Goal: Task Accomplishment & Management: Manage account settings

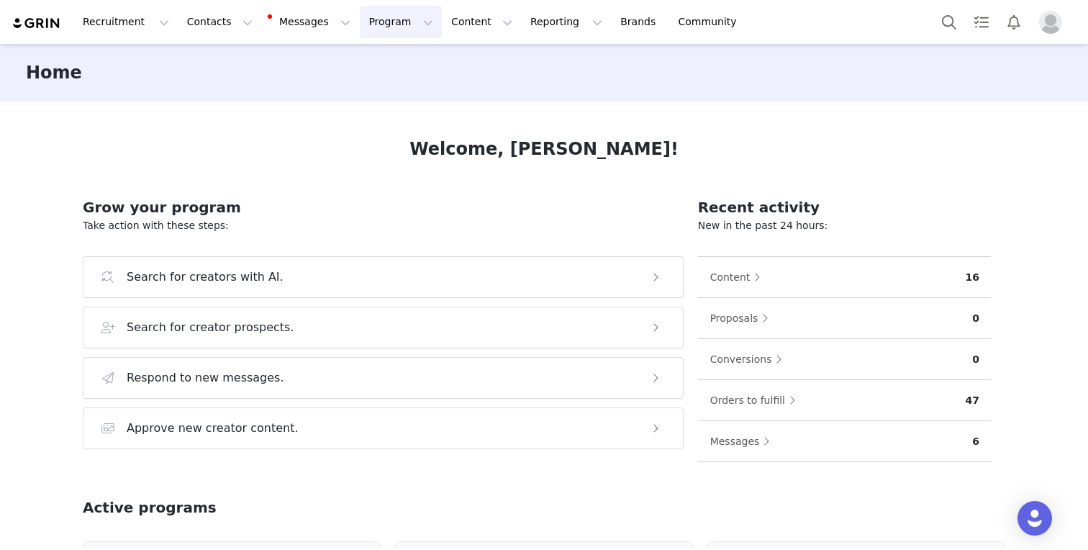
click at [375, 15] on button "Program Program" at bounding box center [401, 22] width 82 height 32
click at [366, 61] on p "Activations" at bounding box center [376, 63] width 55 height 15
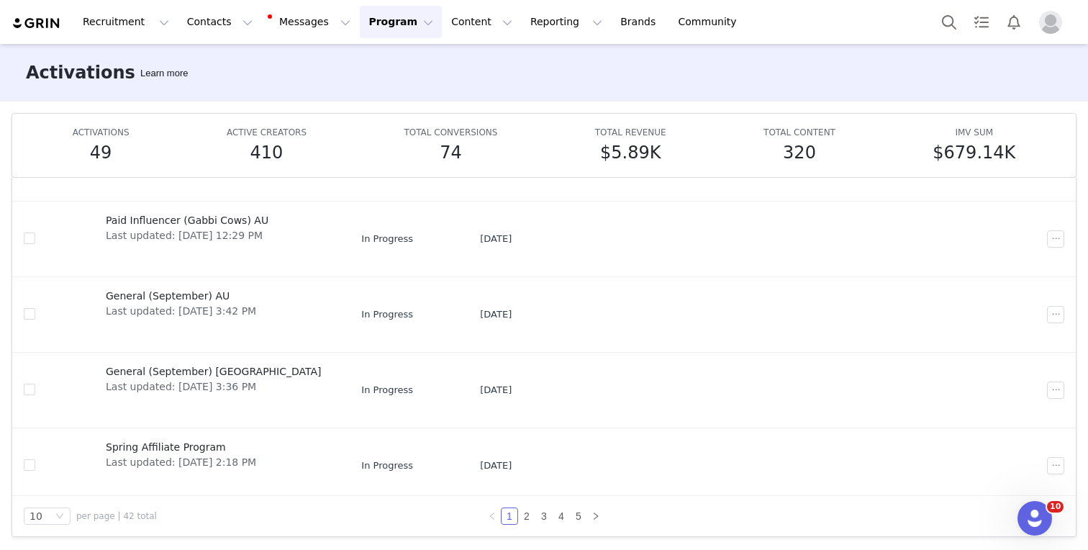
scroll to position [456, 0]
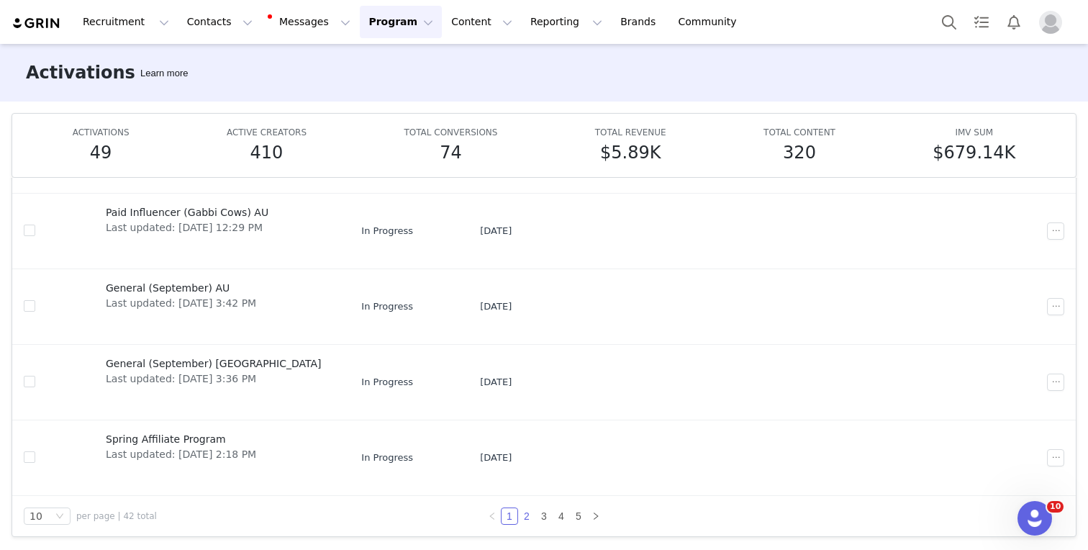
click at [524, 513] on link "2" at bounding box center [527, 516] width 16 height 16
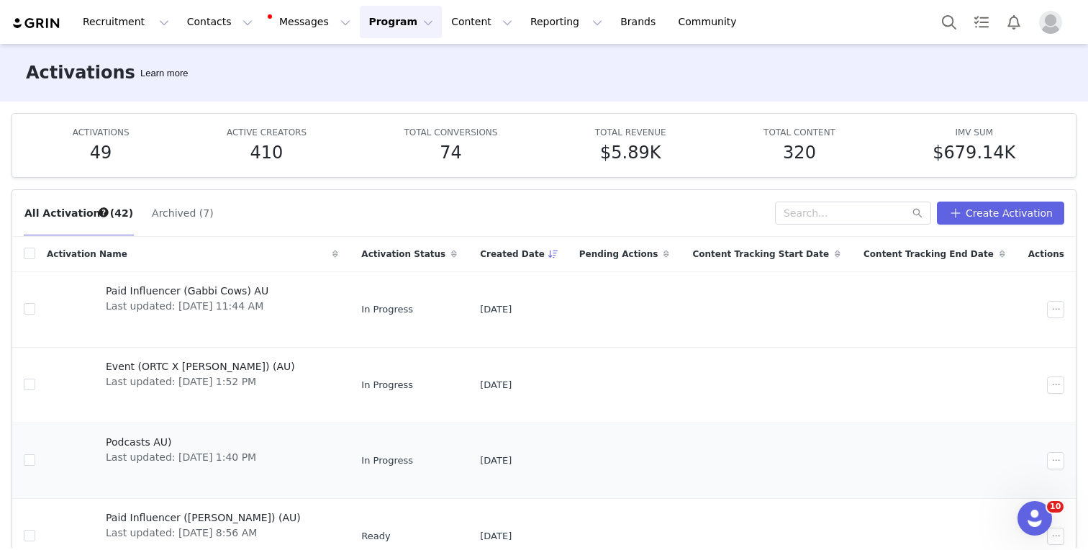
scroll to position [76, 0]
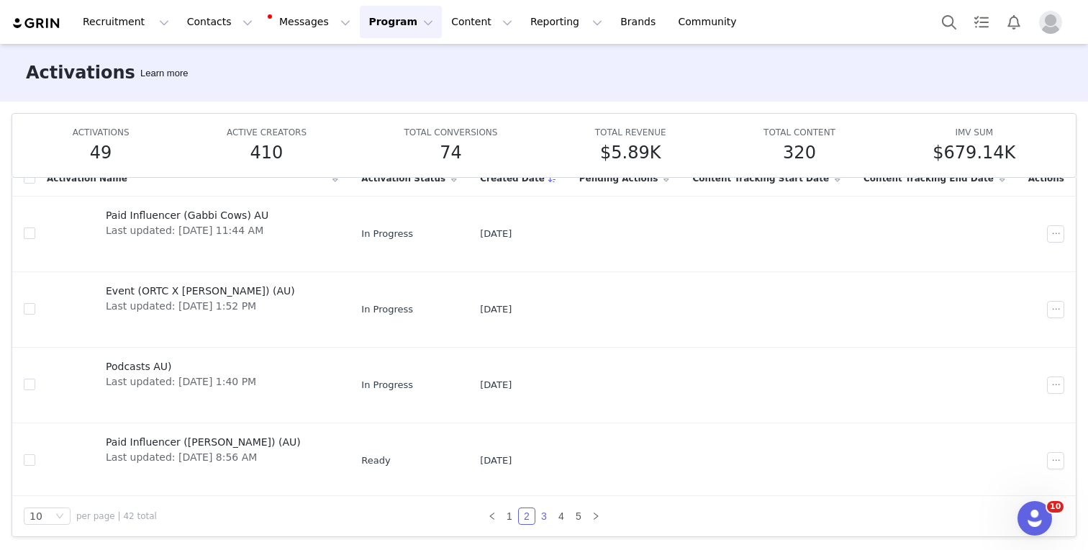
click at [547, 516] on link "3" at bounding box center [544, 516] width 16 height 16
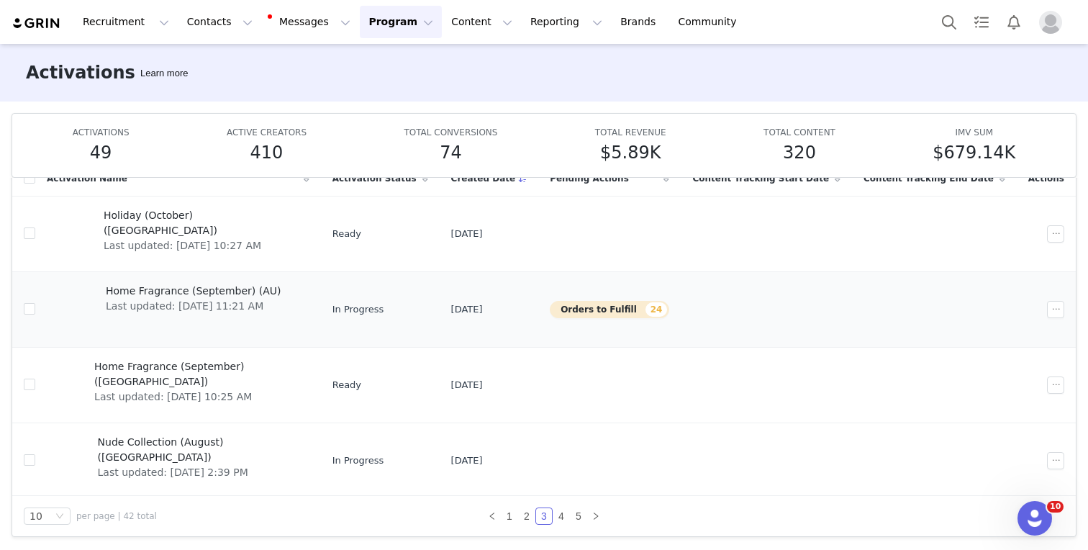
click at [227, 288] on span "Home Fragrance (September) (AU)" at bounding box center [194, 290] width 176 height 15
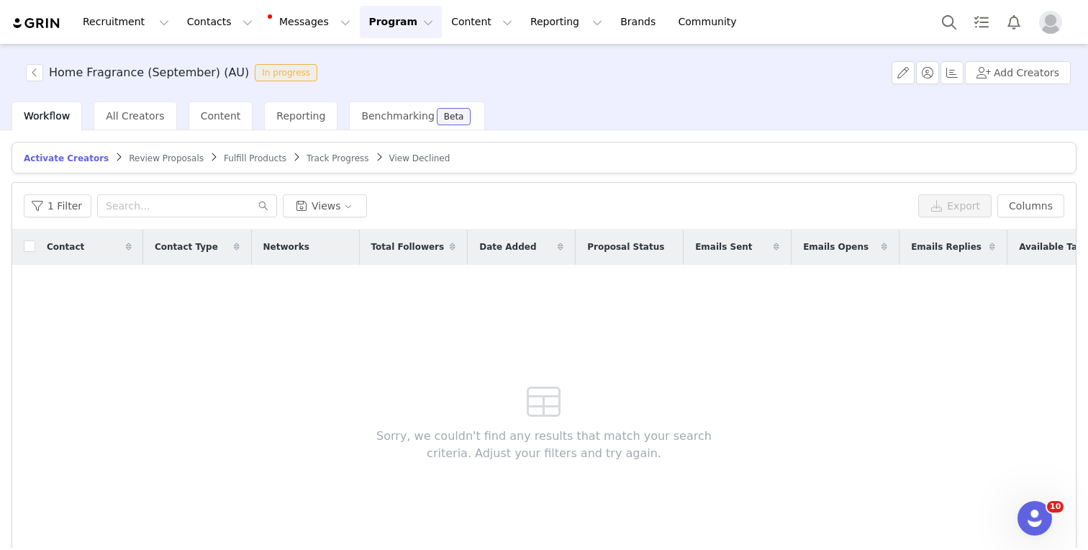
click at [131, 157] on span "Review Proposals" at bounding box center [166, 158] width 75 height 10
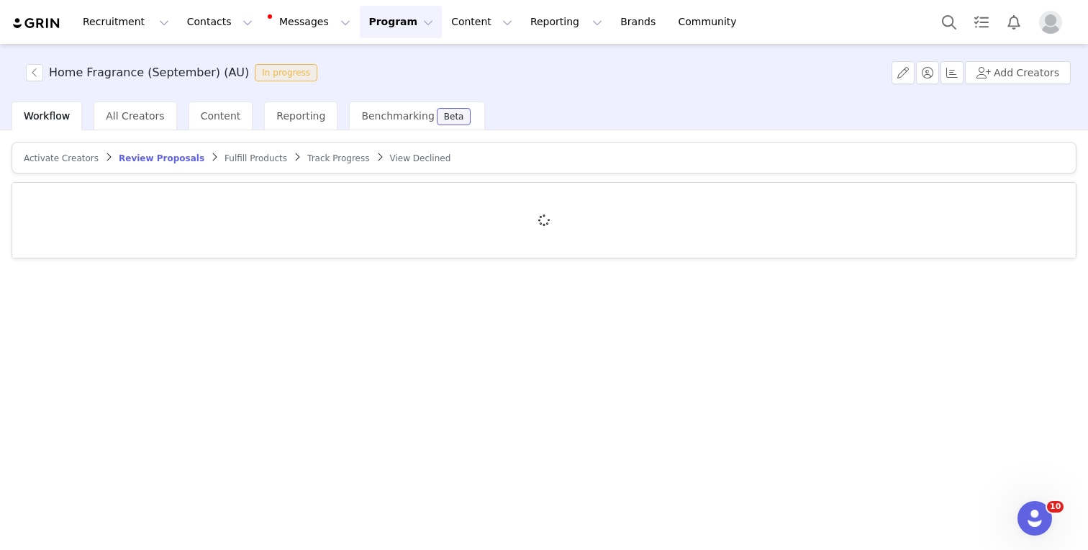
click at [229, 157] on span "Fulfill Products" at bounding box center [255, 158] width 63 height 10
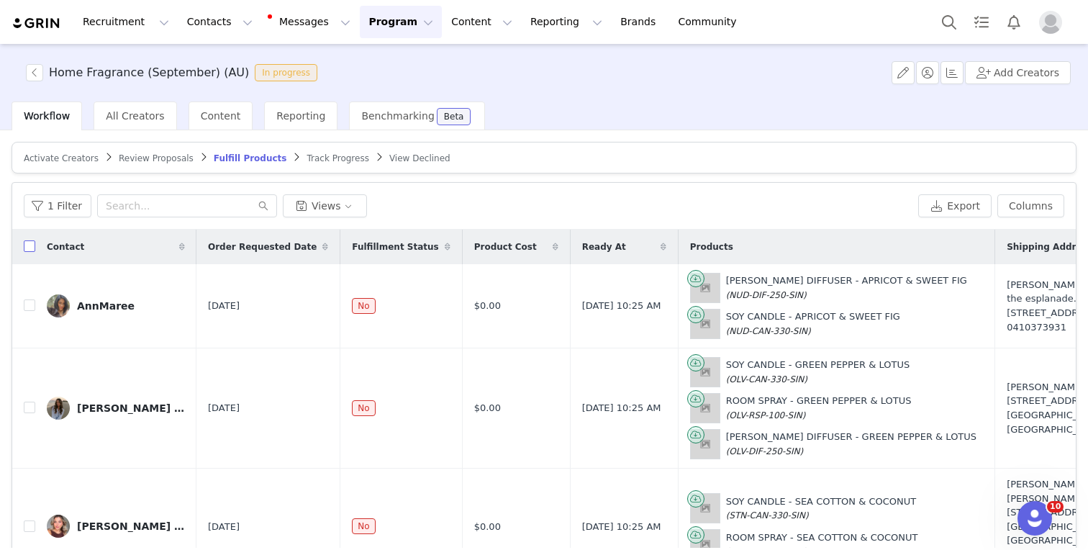
click at [30, 245] on input "checkbox" at bounding box center [30, 246] width 12 height 12
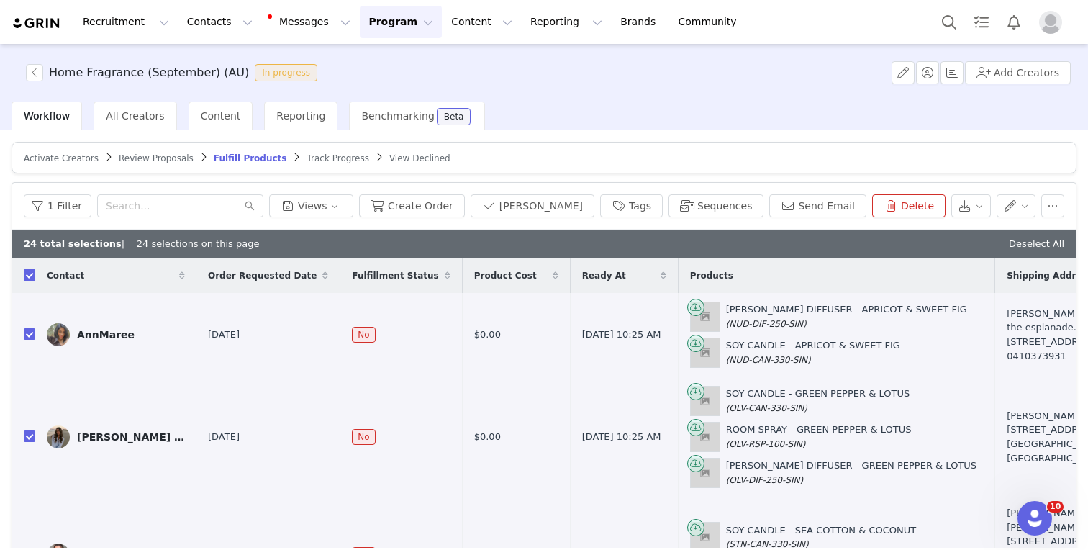
checkbox input "true"
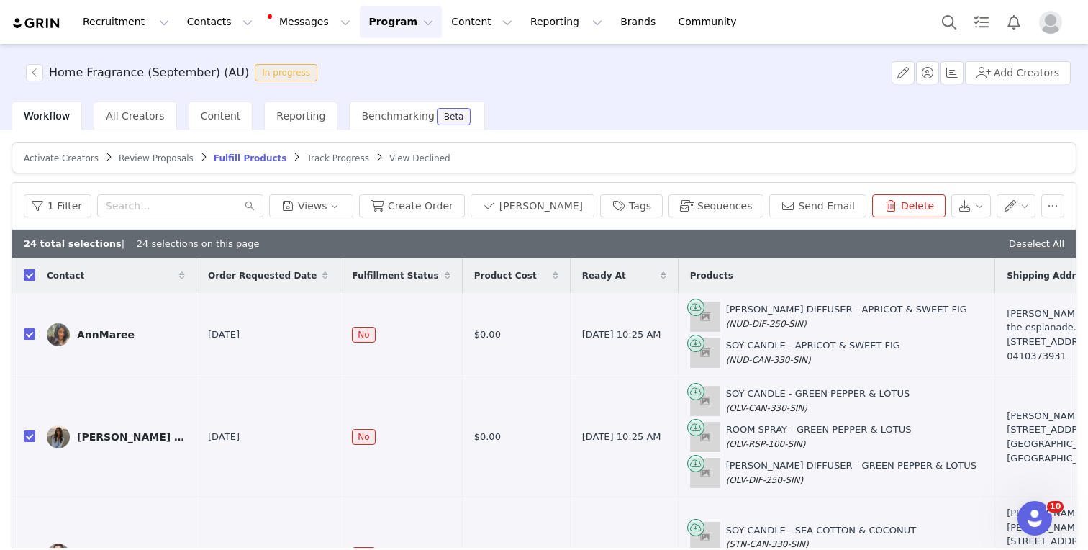
checkbox input "true"
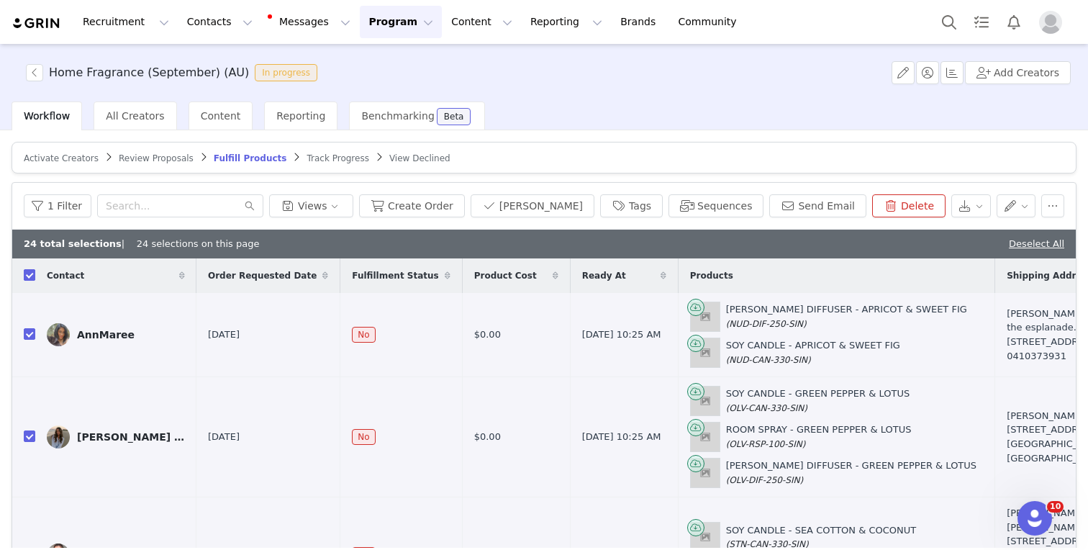
checkbox input "true"
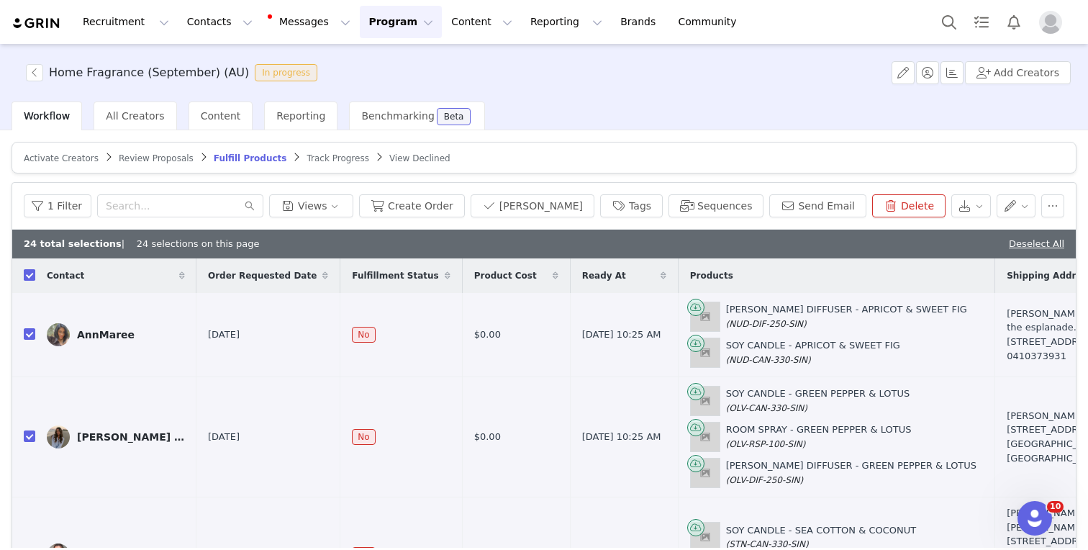
checkbox input "true"
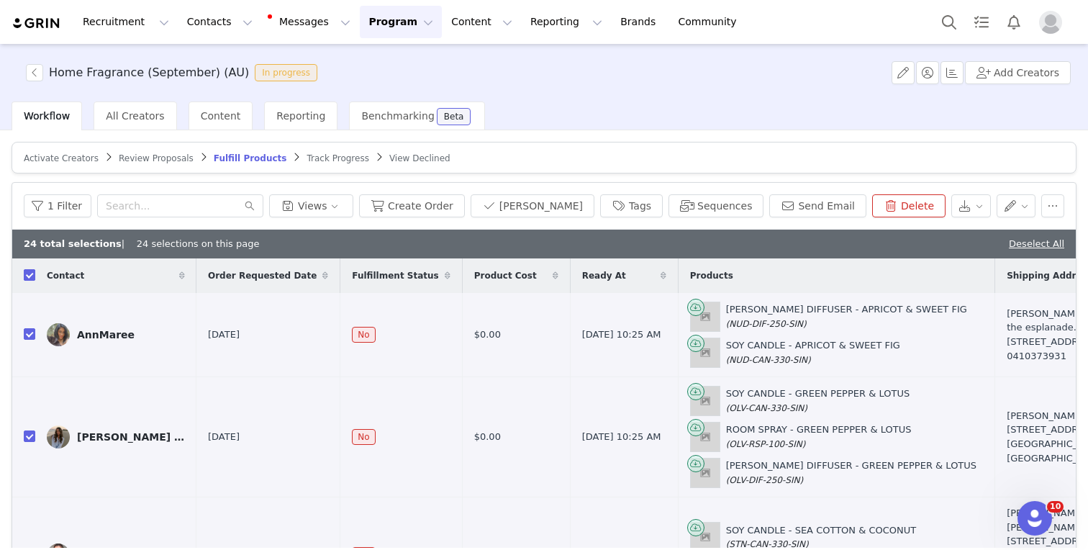
checkbox input "true"
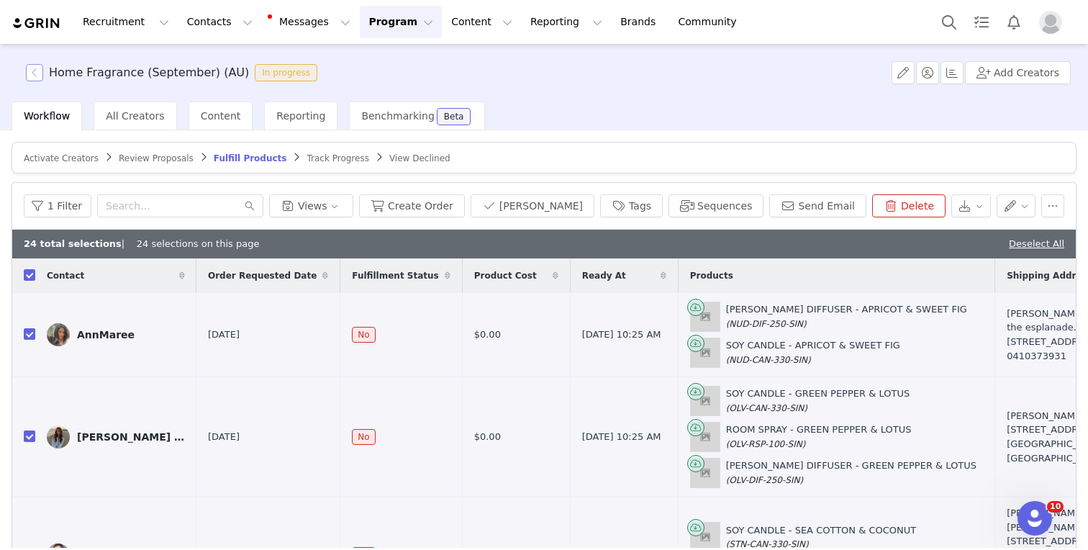
click at [30, 69] on button "button" at bounding box center [34, 72] width 17 height 17
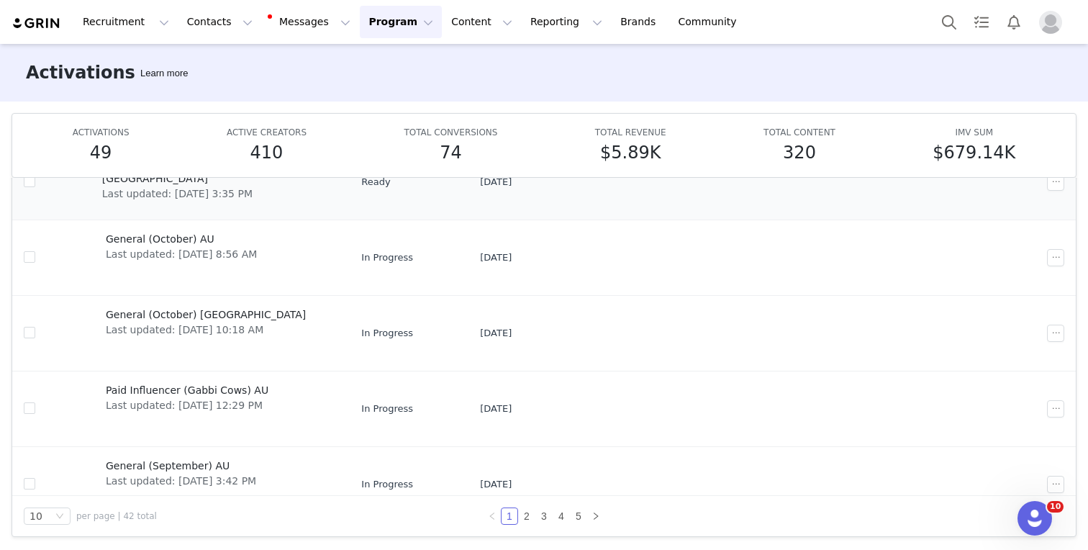
scroll to position [456, 0]
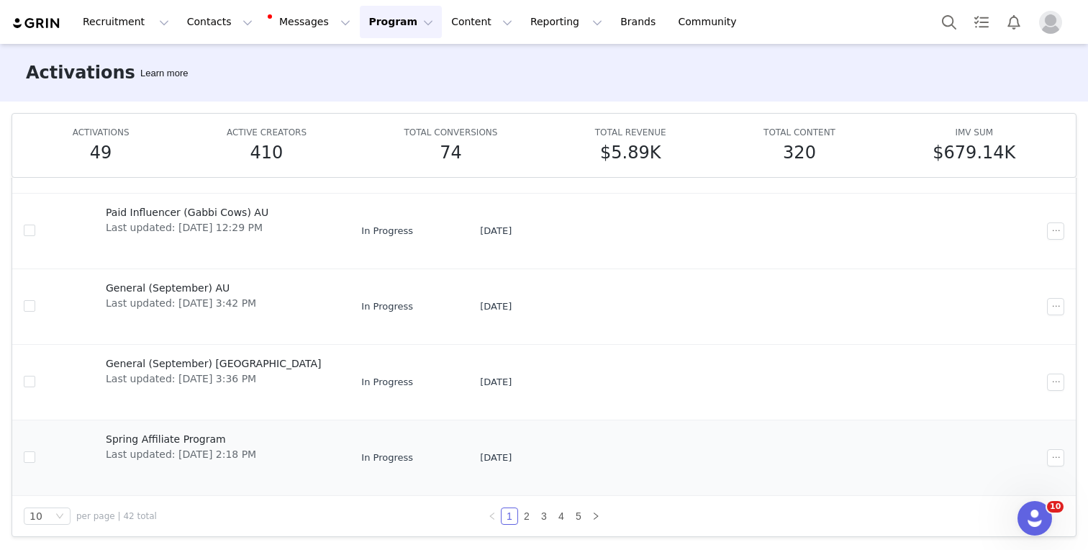
click at [186, 443] on span "Spring Affiliate Program" at bounding box center [181, 439] width 150 height 15
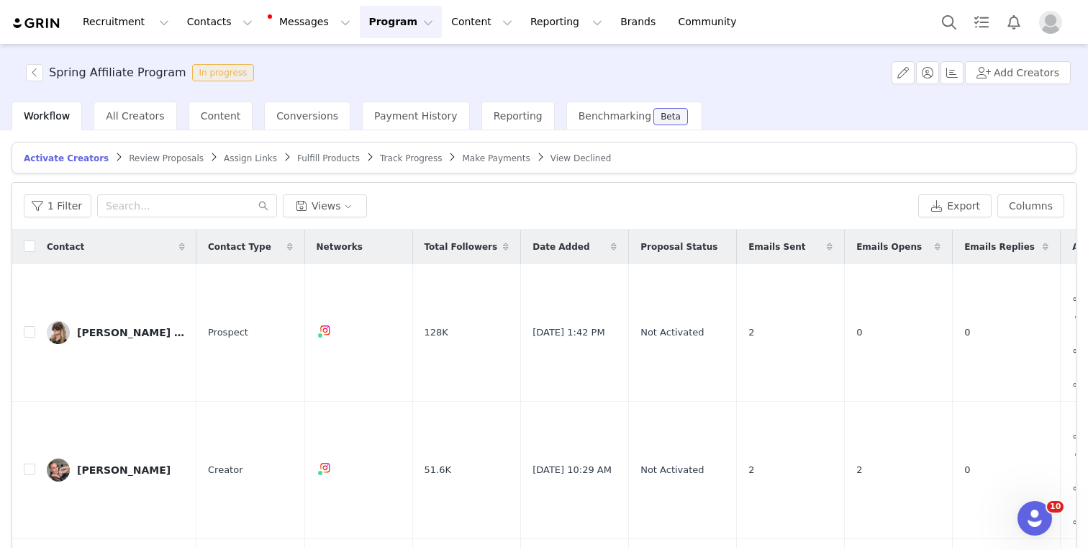
click at [280, 161] on span at bounding box center [287, 157] width 14 height 12
click at [297, 161] on span "Fulfill Products" at bounding box center [328, 158] width 63 height 10
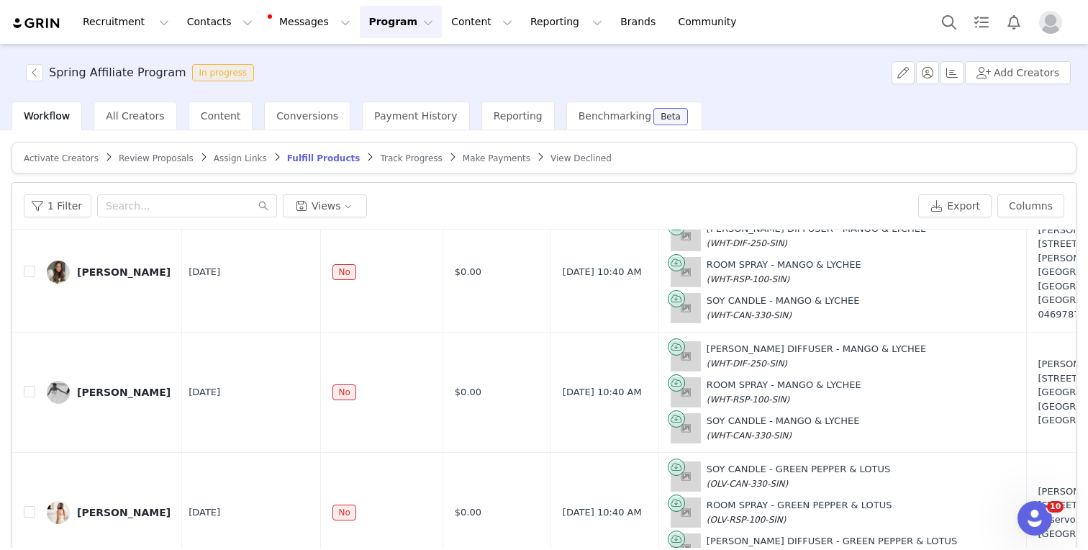
scroll to position [1128, 7]
click at [29, 269] on input "checkbox" at bounding box center [30, 271] width 12 height 12
checkbox input "true"
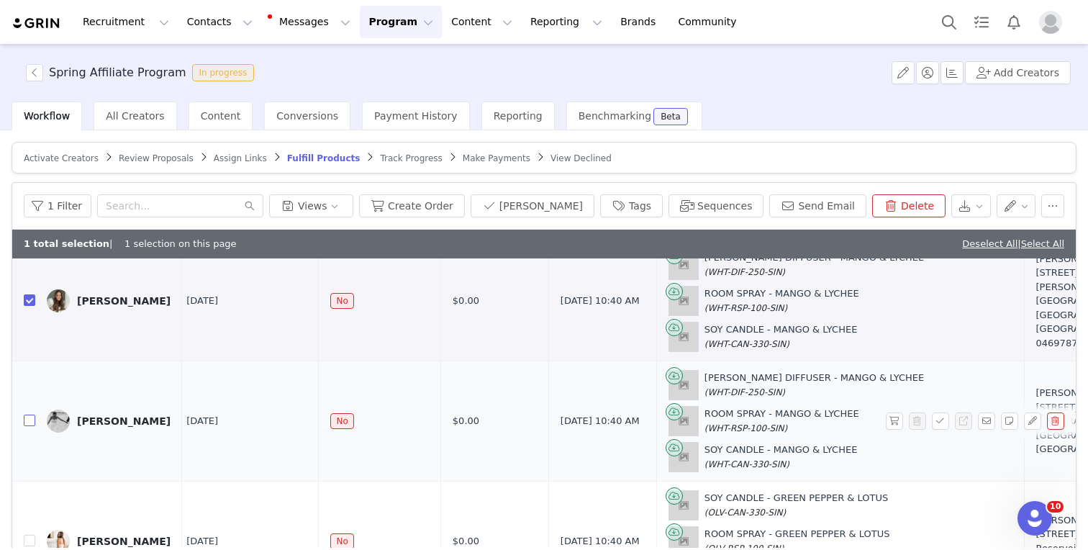
click at [32, 419] on input "checkbox" at bounding box center [30, 420] width 12 height 12
checkbox input "true"
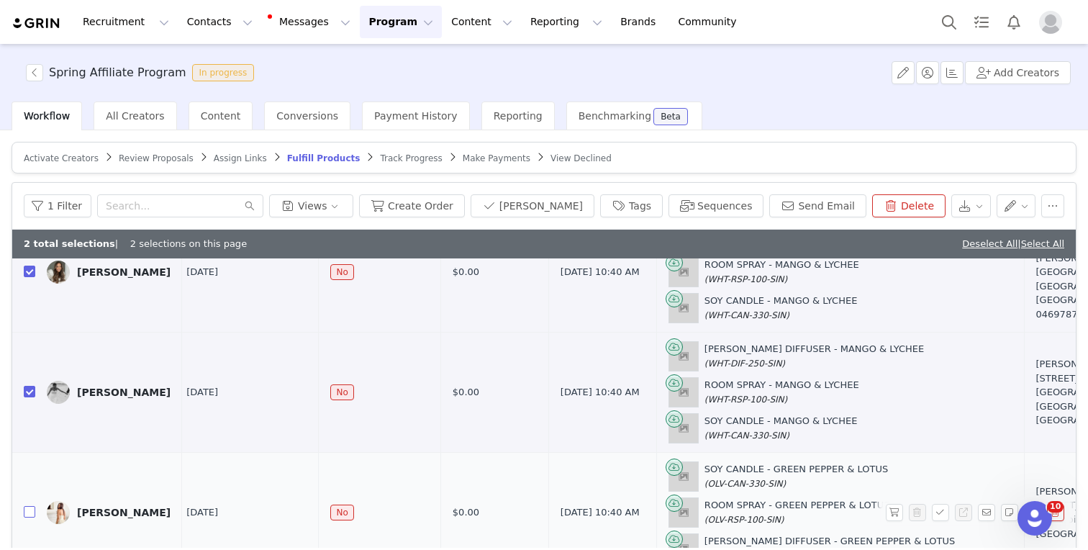
click at [29, 510] on input "checkbox" at bounding box center [30, 512] width 12 height 12
checkbox input "true"
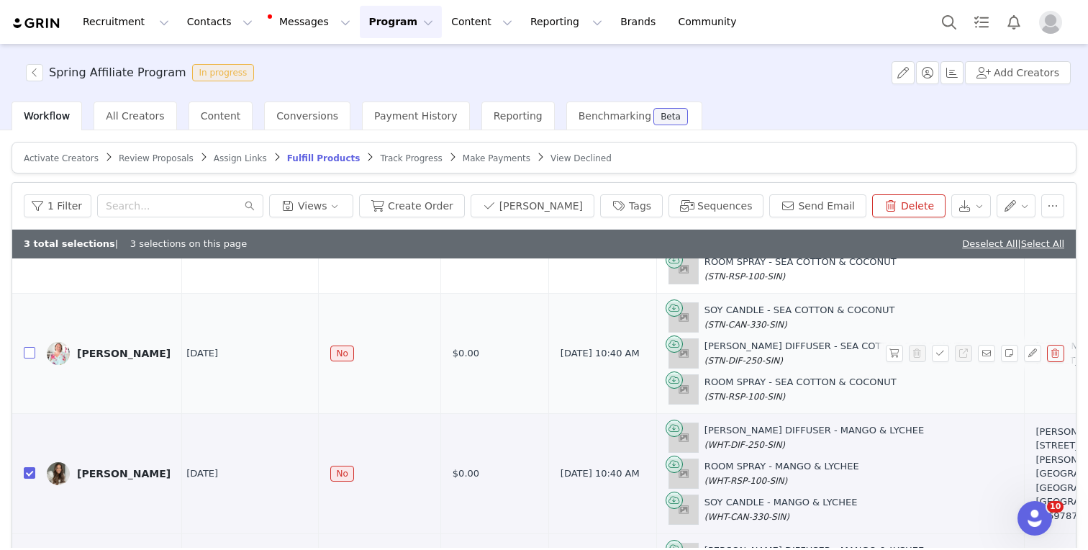
click at [31, 355] on input "checkbox" at bounding box center [30, 353] width 12 height 12
checkbox input "true"
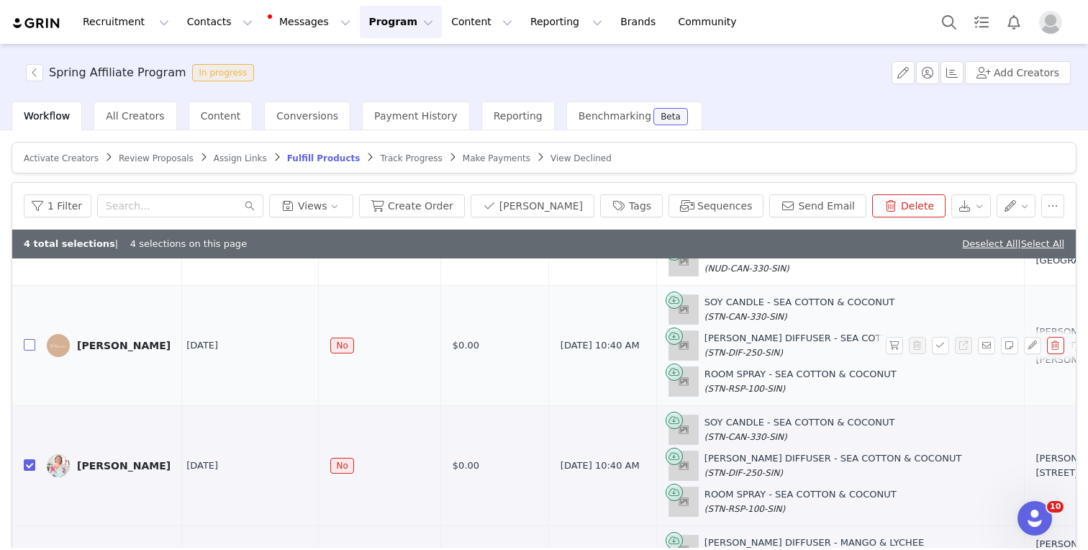
click at [29, 344] on input "checkbox" at bounding box center [30, 345] width 12 height 12
checkbox input "true"
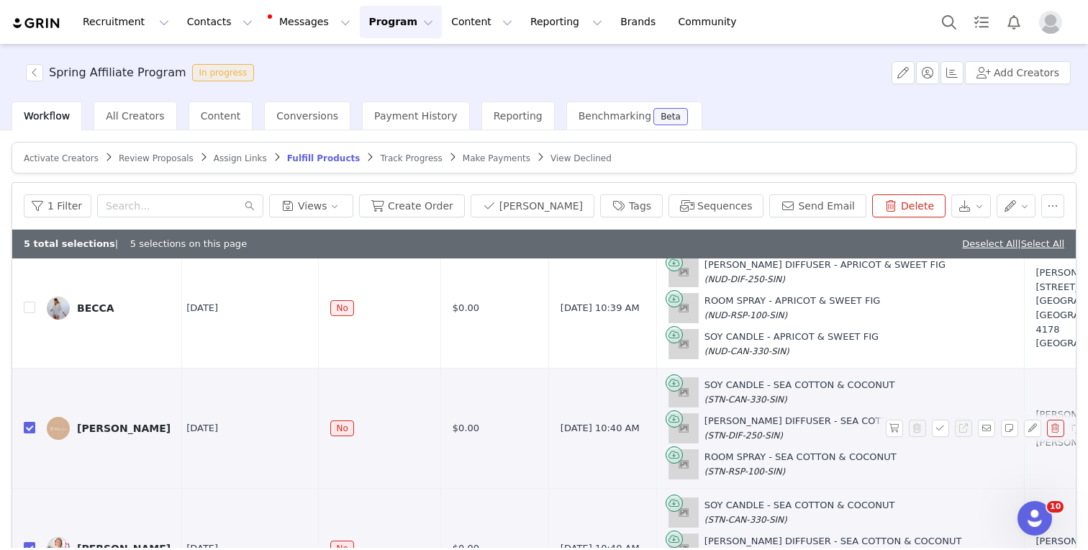
scroll to position [755, 7]
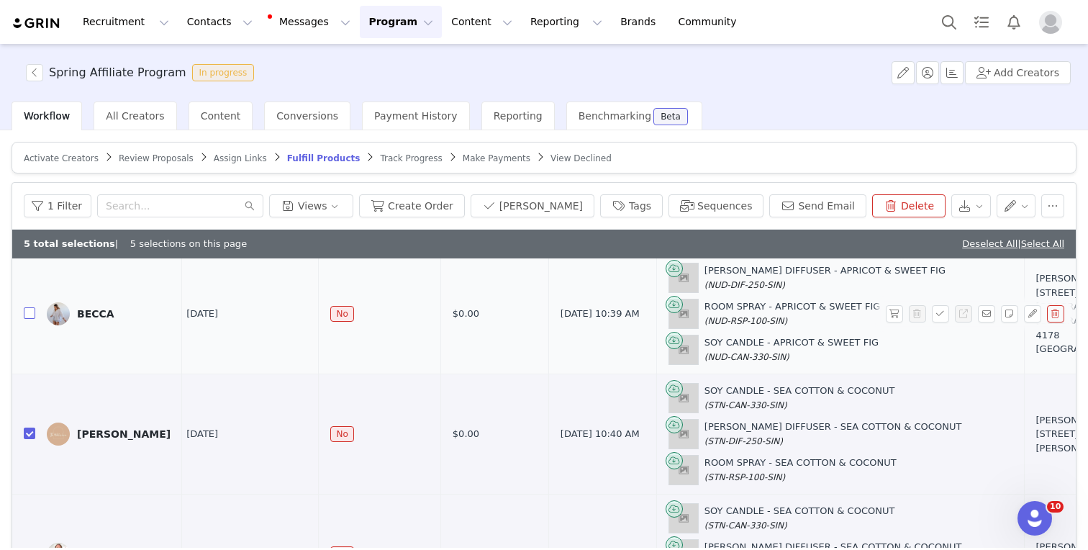
click at [30, 311] on input "checkbox" at bounding box center [30, 313] width 12 height 12
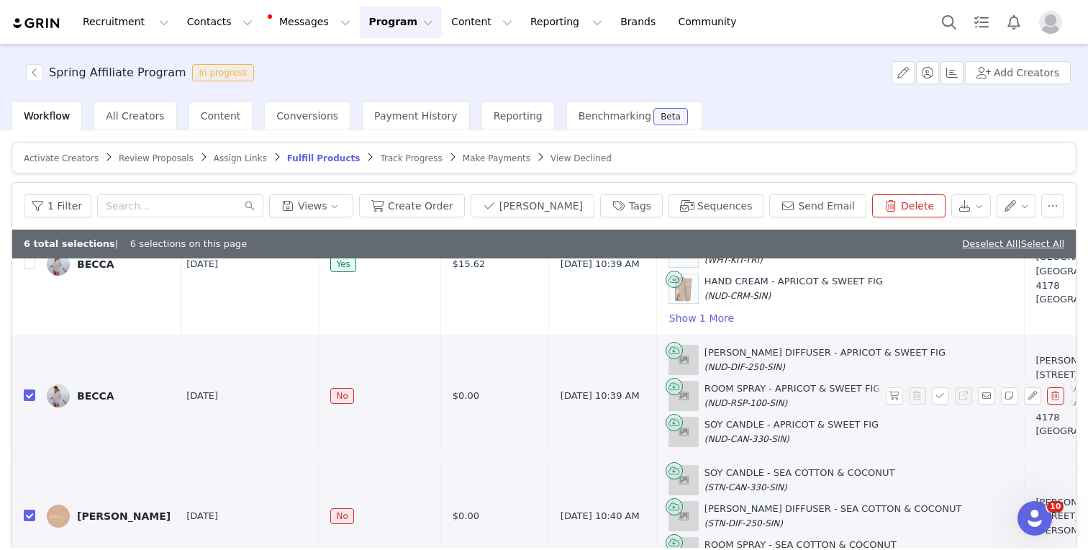
scroll to position [669, 7]
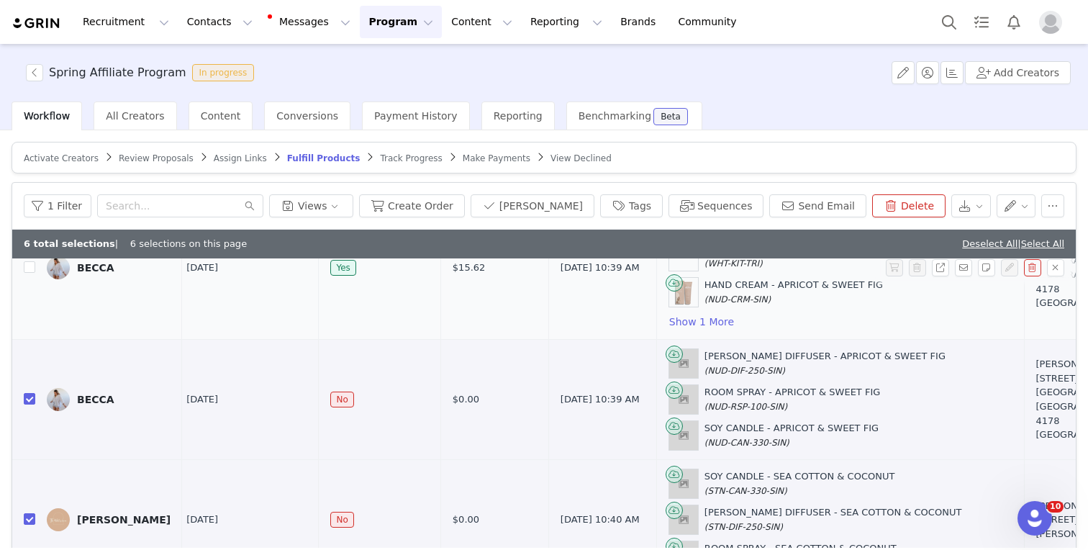
click at [24, 393] on input "checkbox" at bounding box center [30, 399] width 12 height 12
click at [22, 393] on td at bounding box center [23, 400] width 23 height 120
click at [28, 396] on input "checkbox" at bounding box center [30, 399] width 12 height 12
checkbox input "true"
click at [33, 27] on img at bounding box center [37, 24] width 50 height 14
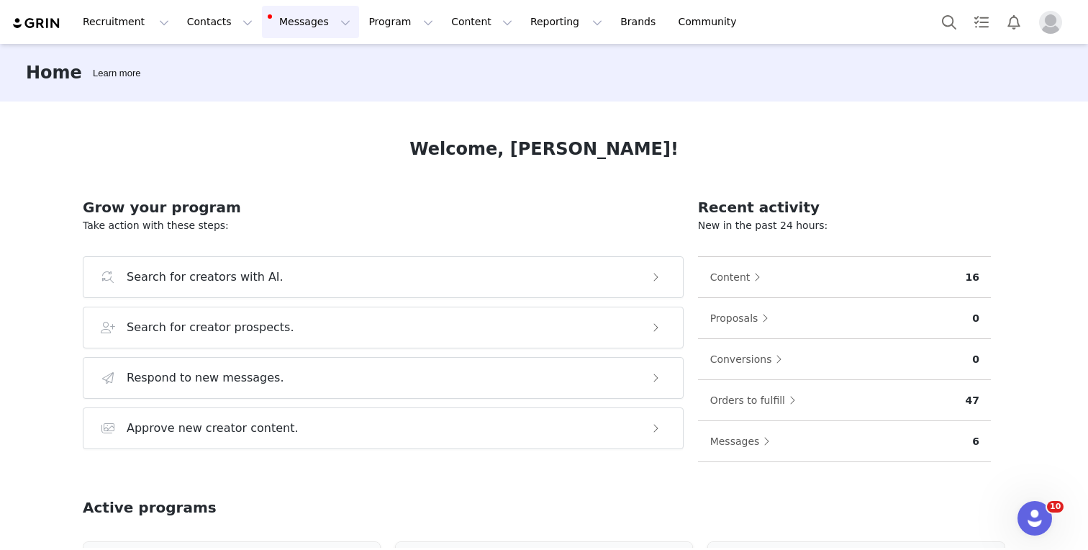
click at [293, 32] on button "Messages Messages" at bounding box center [310, 22] width 97 height 32
click at [280, 83] on p "Inbox" at bounding box center [271, 90] width 27 height 15
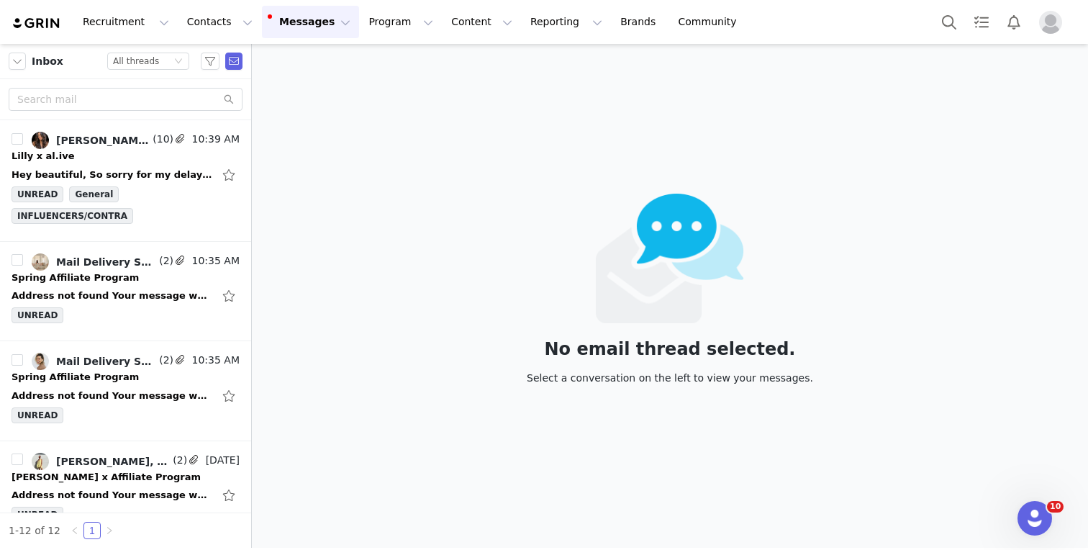
click at [306, 6] on button "Messages Messages" at bounding box center [310, 22] width 97 height 32
click at [88, 154] on div "Lilly x al.ive" at bounding box center [126, 156] width 228 height 14
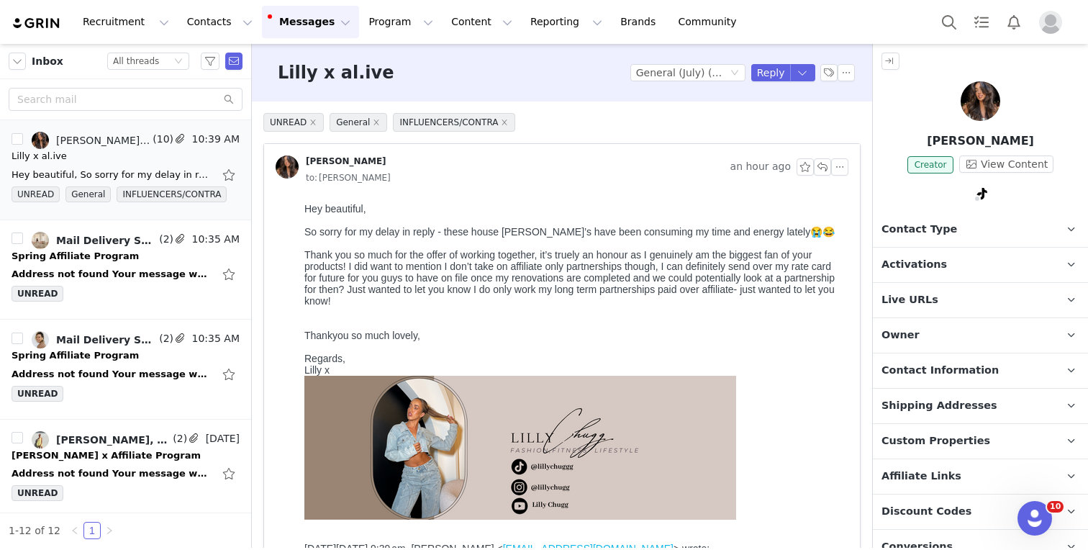
click at [46, 19] on img at bounding box center [37, 24] width 50 height 14
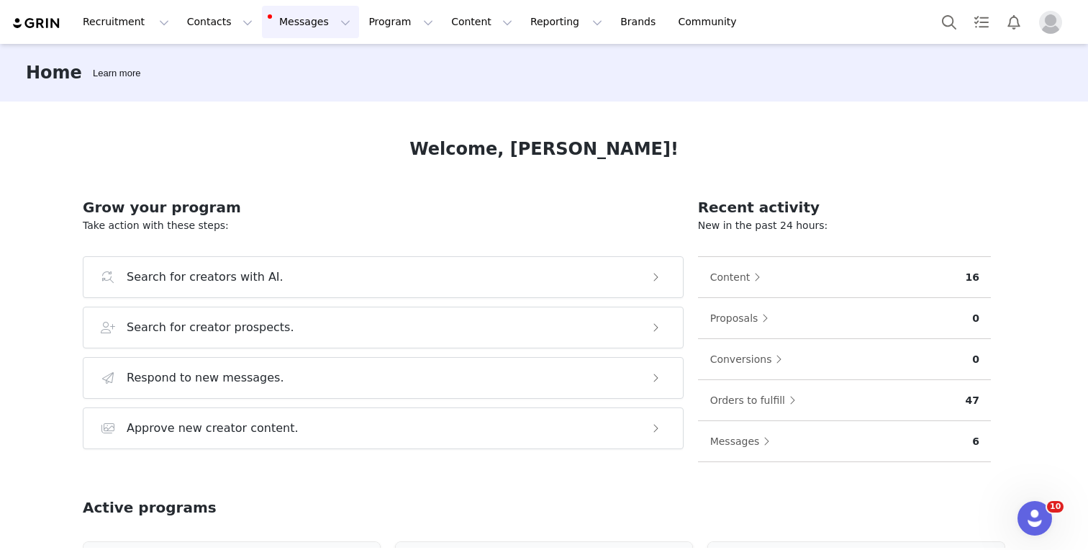
click at [309, 18] on button "Messages Messages" at bounding box center [310, 22] width 97 height 32
click at [308, 32] on button "Messages Messages" at bounding box center [310, 22] width 97 height 32
click at [522, 36] on button "Reporting Reporting" at bounding box center [566, 22] width 89 height 32
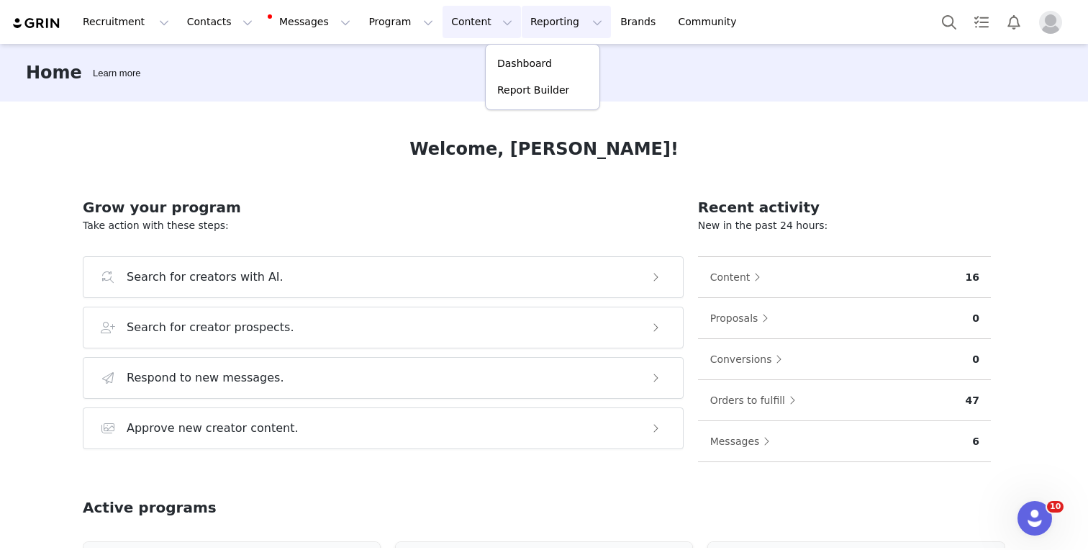
click at [467, 15] on button "Content Content" at bounding box center [481, 22] width 78 height 32
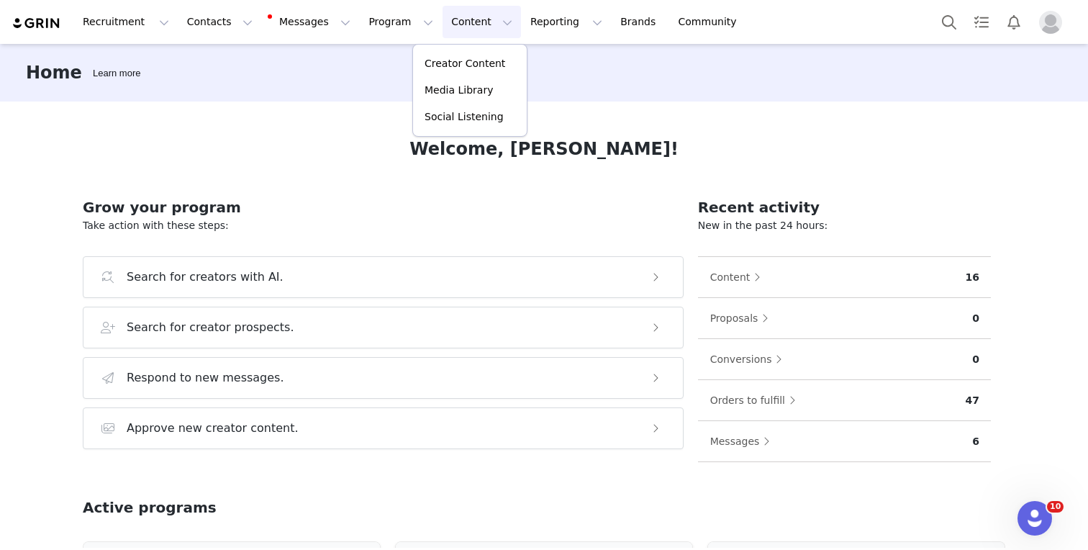
click at [453, 19] on button "Content Content" at bounding box center [481, 22] width 78 height 32
click at [445, 62] on p "Creator Content" at bounding box center [464, 63] width 81 height 15
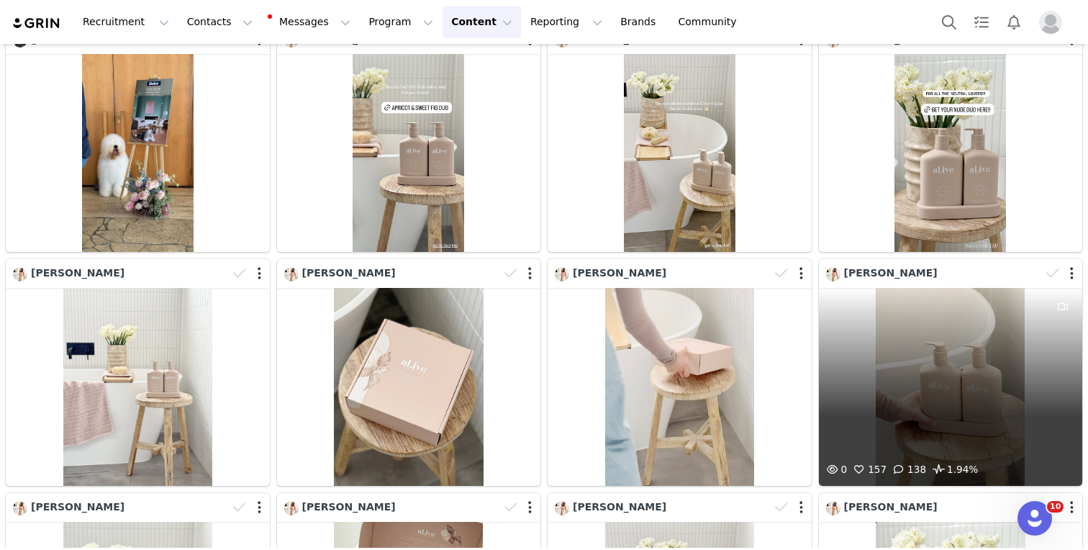
scroll to position [1693, 0]
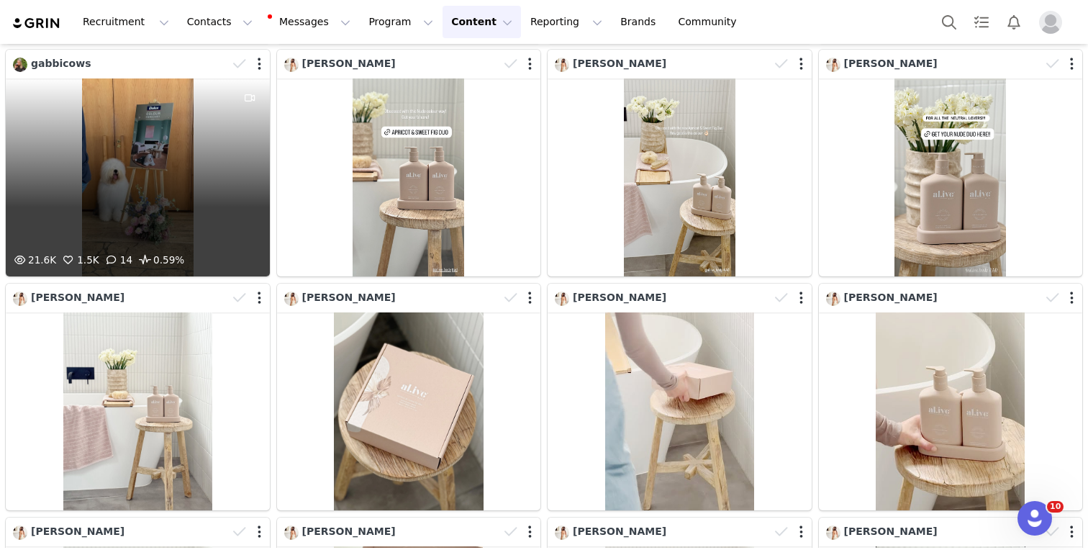
click at [163, 151] on div "21.6K 1.5K 14 0.59%" at bounding box center [138, 177] width 264 height 198
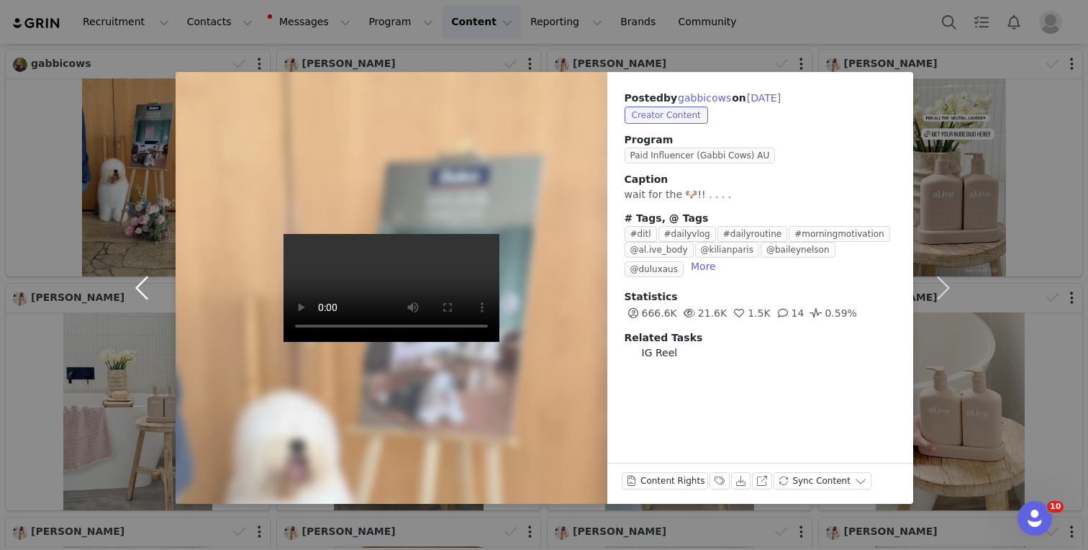
click at [152, 324] on button "button" at bounding box center [145, 288] width 60 height 432
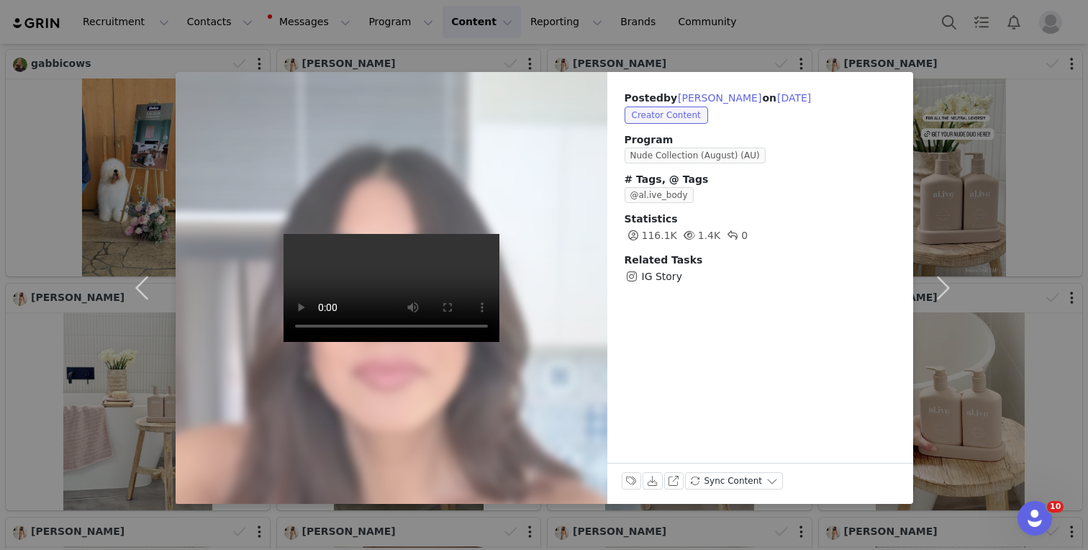
click at [1041, 83] on div "Posted by [PERSON_NAME] on [DATE] Creator Content Program Nude Collection (Augu…" at bounding box center [544, 275] width 1088 height 550
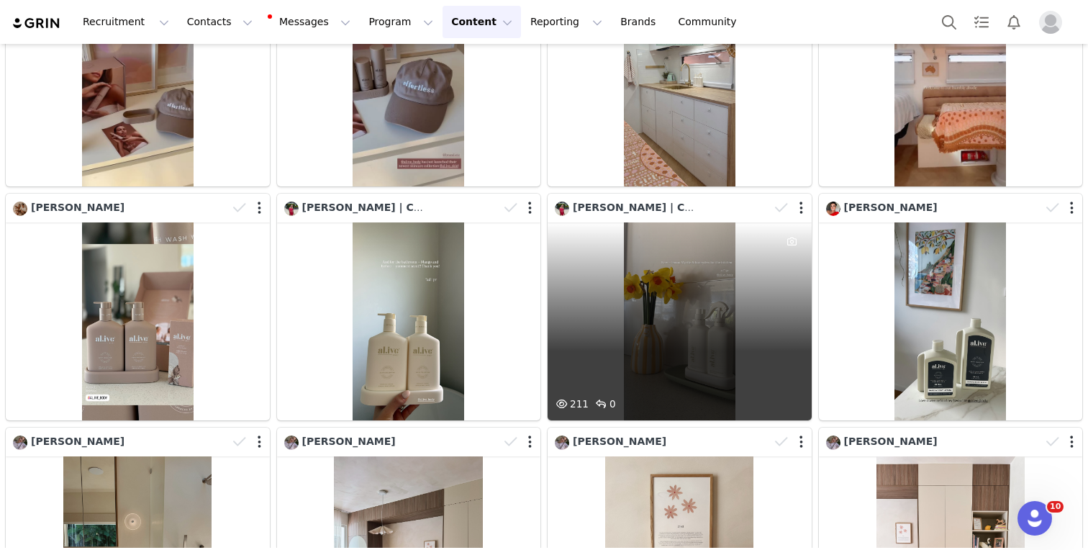
scroll to position [0, 0]
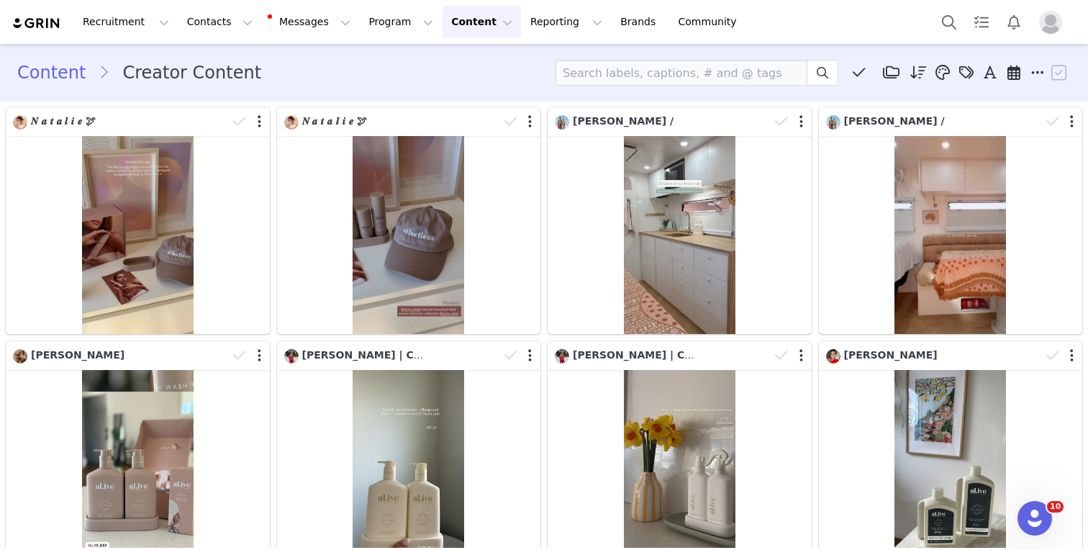
click at [442, 12] on button "Content Content" at bounding box center [481, 22] width 78 height 32
click at [429, 117] on p "Social Listening" at bounding box center [463, 116] width 79 height 15
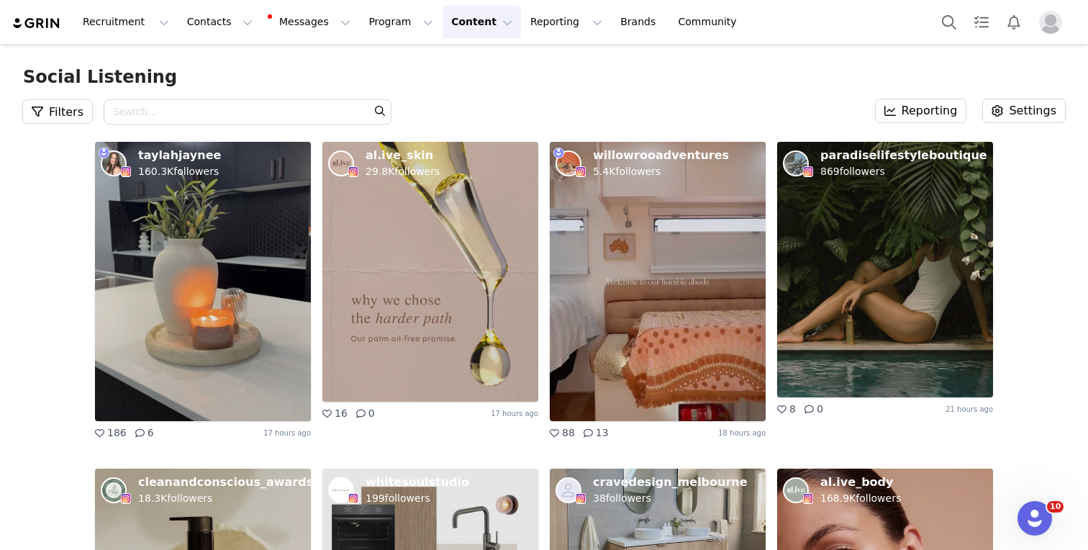
click at [451, 18] on button "Content Content" at bounding box center [481, 22] width 78 height 32
click at [538, 34] on button "Reporting Reporting" at bounding box center [566, 22] width 89 height 32
click at [513, 86] on p "Report Builder" at bounding box center [533, 90] width 72 height 15
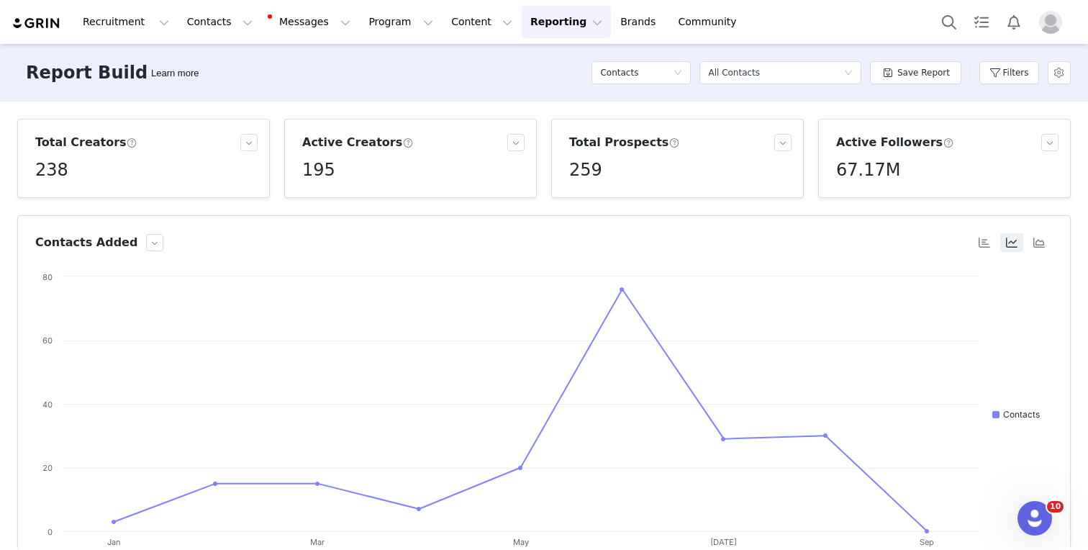
click at [532, 19] on button "Reporting Reporting" at bounding box center [566, 22] width 89 height 32
click at [533, 94] on p "Report Builder" at bounding box center [533, 90] width 72 height 15
click at [1008, 83] on button "Filters" at bounding box center [1009, 72] width 60 height 23
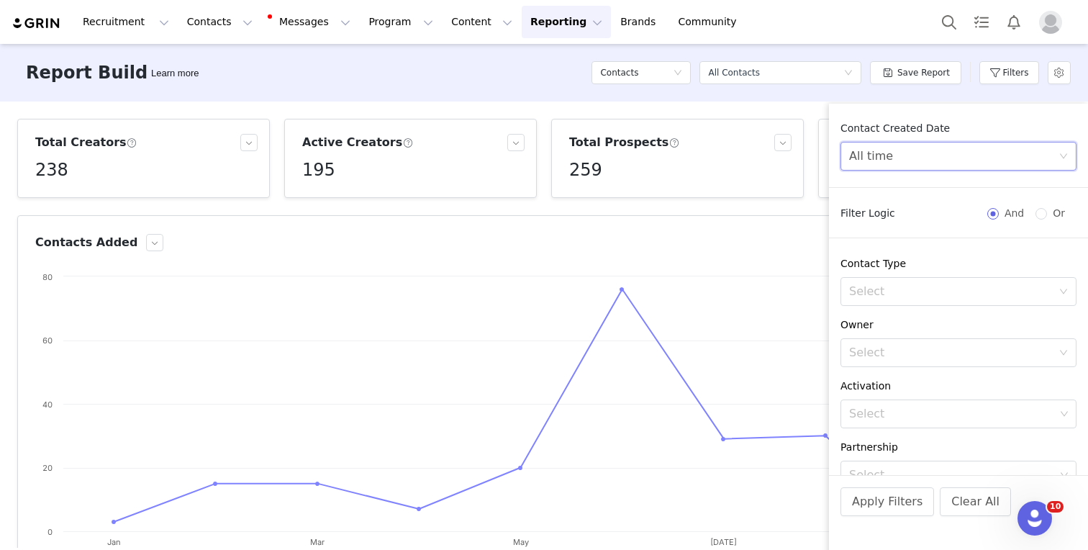
click at [955, 149] on div "All time" at bounding box center [953, 155] width 209 height 27
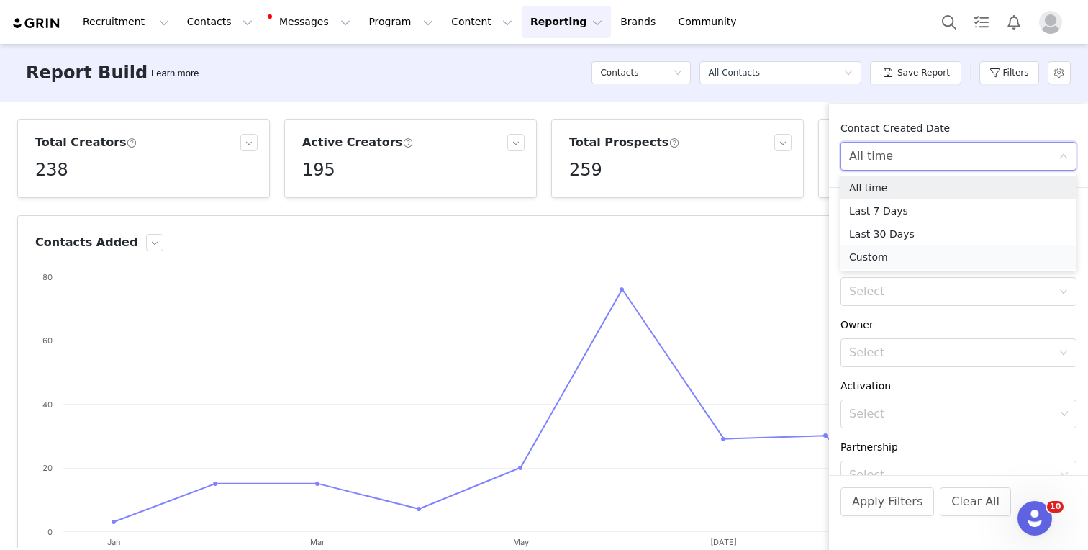
click at [882, 255] on li "Custom" at bounding box center [958, 256] width 236 height 23
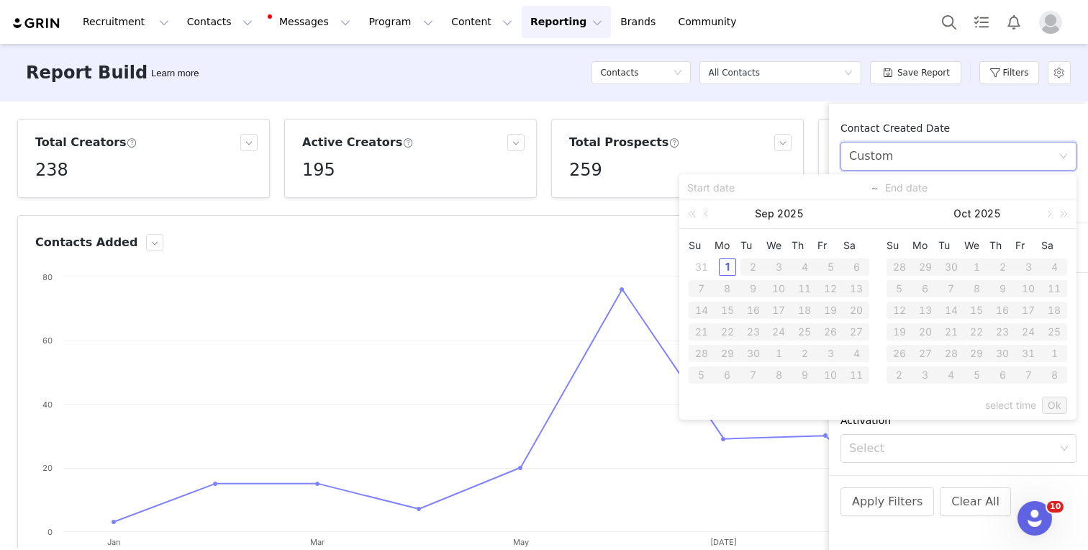
click at [731, 262] on div "1" at bounding box center [727, 266] width 17 height 17
type input "[DATE]"
click at [1038, 409] on div "select time Ok" at bounding box center [877, 404] width 378 height 27
click at [723, 263] on div "1" at bounding box center [727, 266] width 17 height 17
type input "[DATE]"
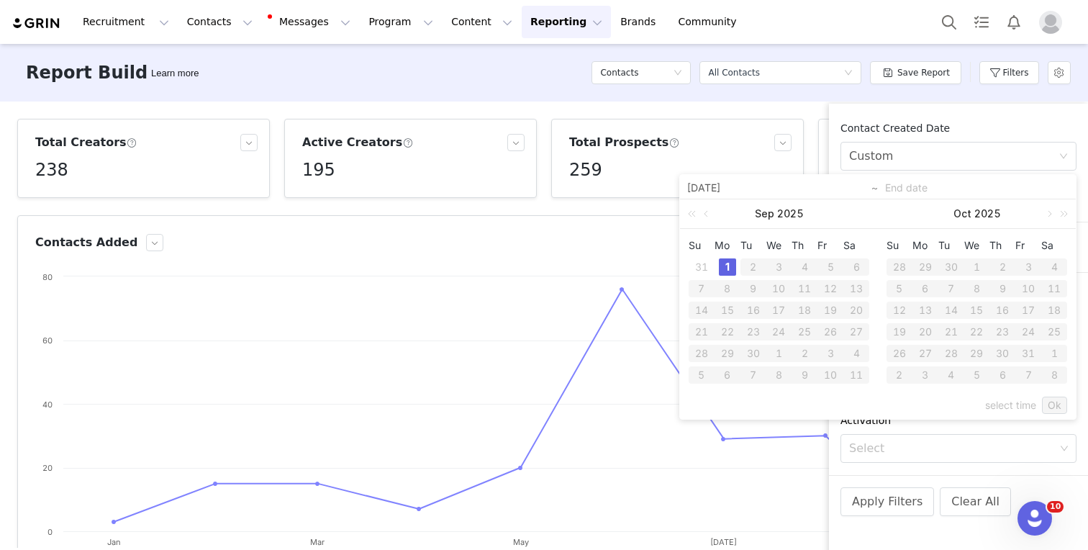
type input "[DATE]"
click at [1065, 408] on link "Ok" at bounding box center [1054, 404] width 25 height 17
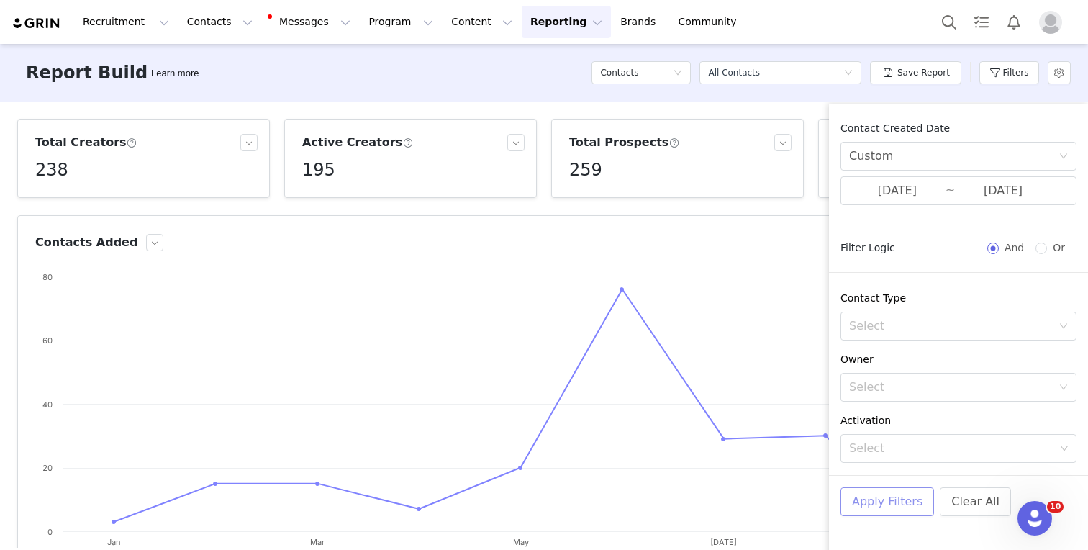
click at [909, 505] on button "Apply Filters" at bounding box center [887, 501] width 94 height 29
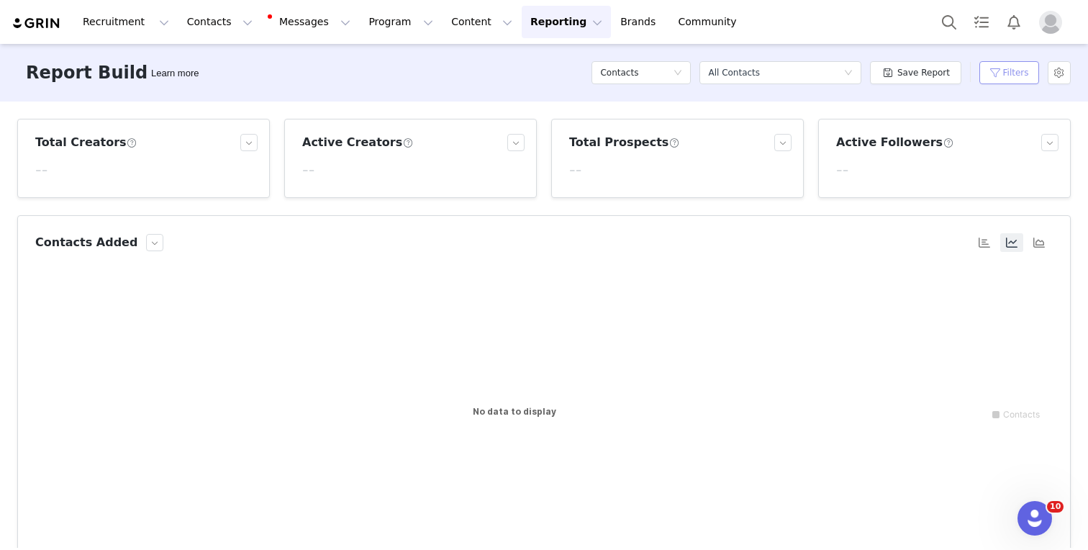
click at [999, 78] on button "Filters" at bounding box center [1009, 72] width 60 height 23
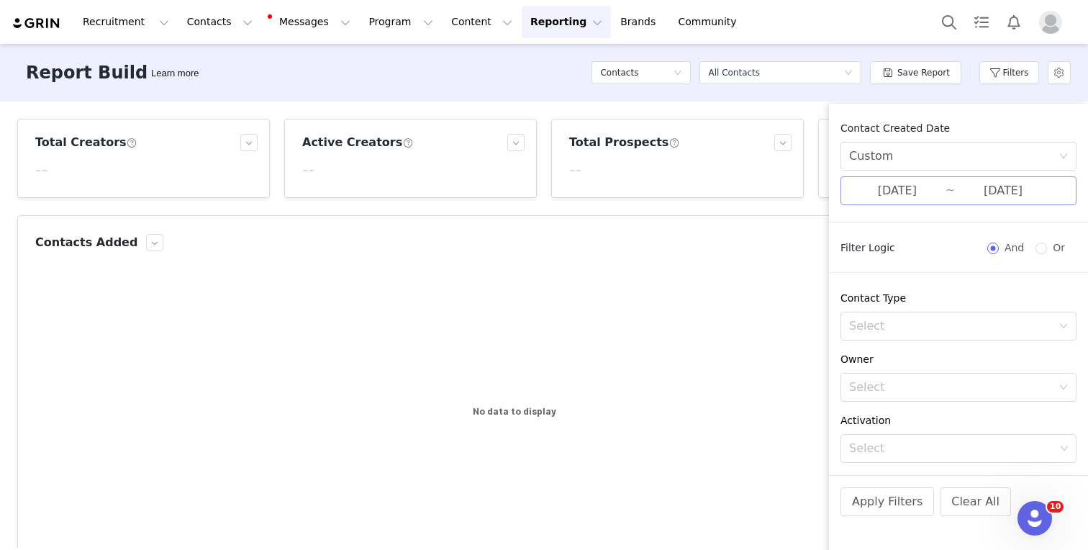
click at [963, 193] on input "[DATE]" at bounding box center [1003, 190] width 96 height 19
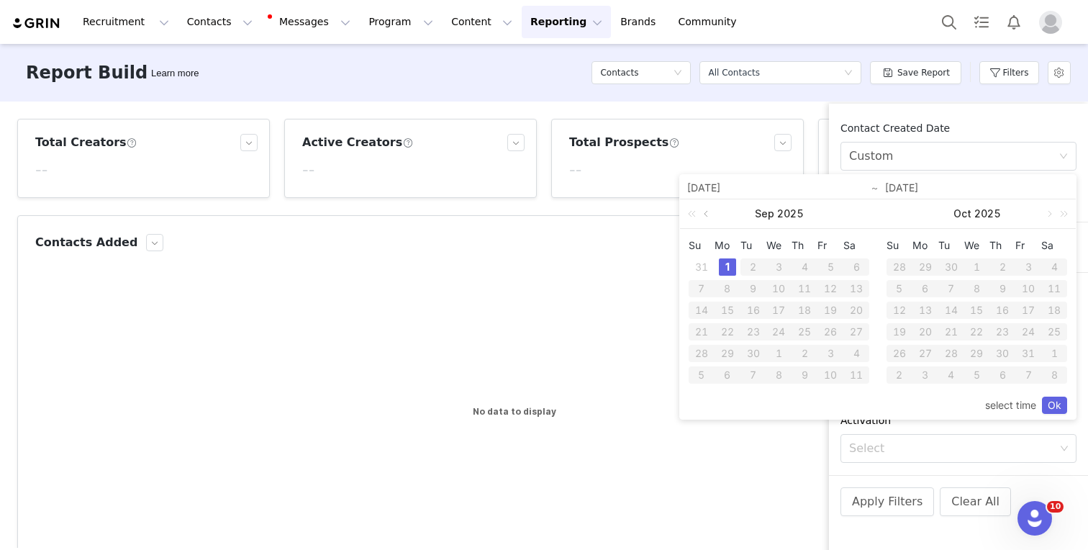
click at [709, 210] on link at bounding box center [707, 213] width 13 height 29
click at [832, 270] on div "1" at bounding box center [829, 266] width 17 height 17
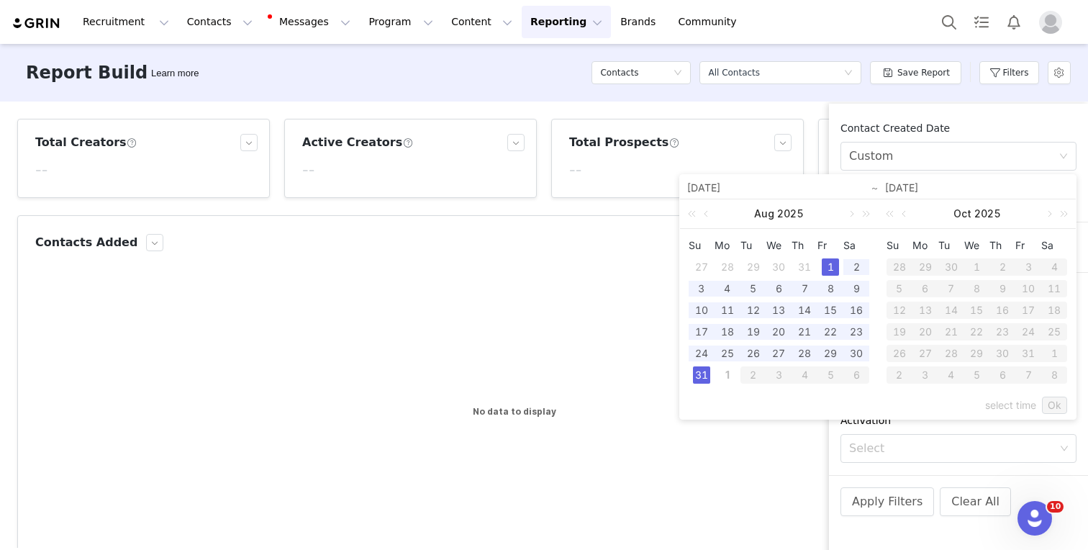
click at [706, 374] on div "31" at bounding box center [701, 374] width 17 height 17
type input "[DATE]"
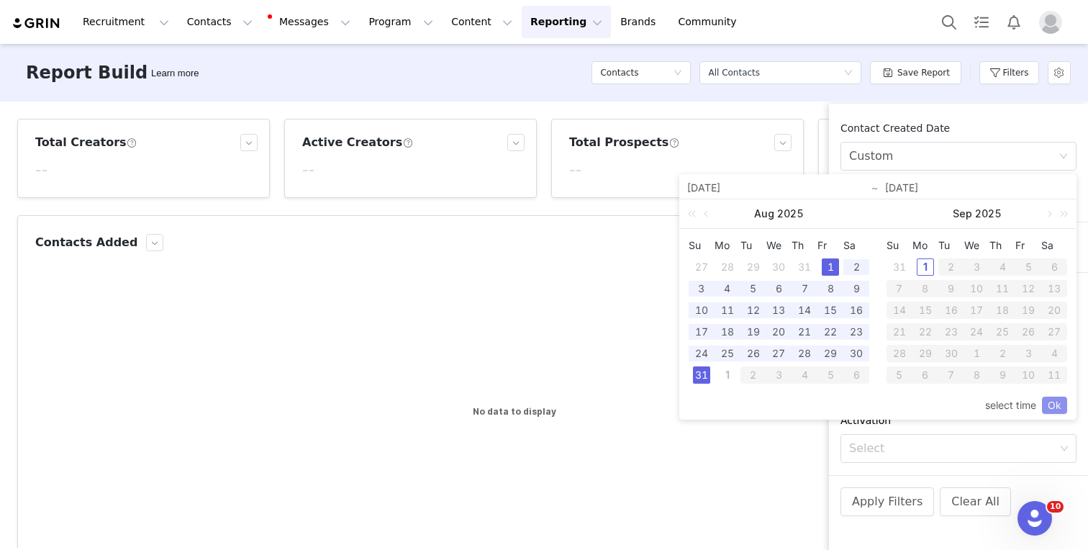
click at [1052, 402] on link "Ok" at bounding box center [1054, 404] width 25 height 17
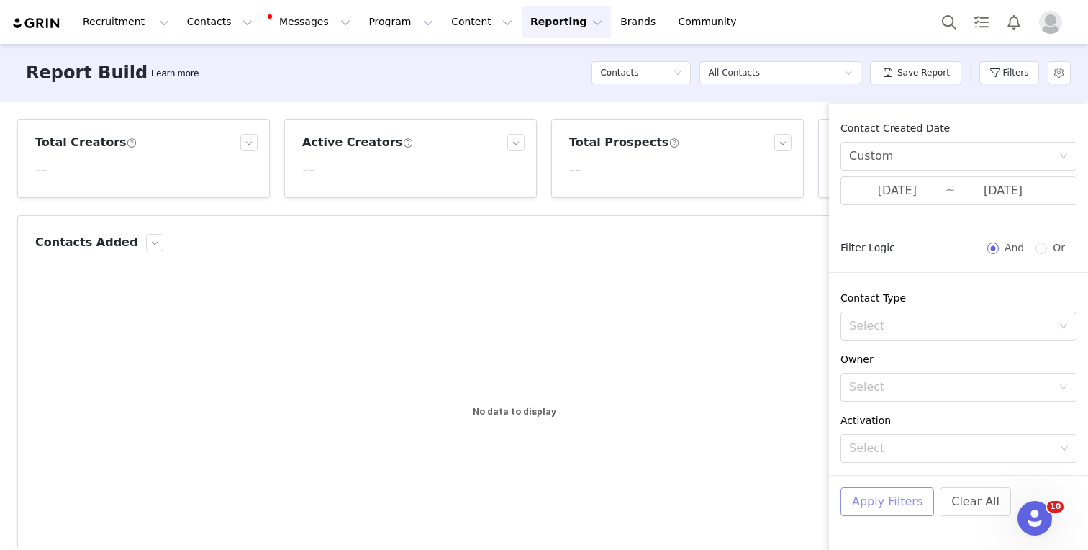
click at [898, 501] on button "Apply Filters" at bounding box center [887, 501] width 94 height 29
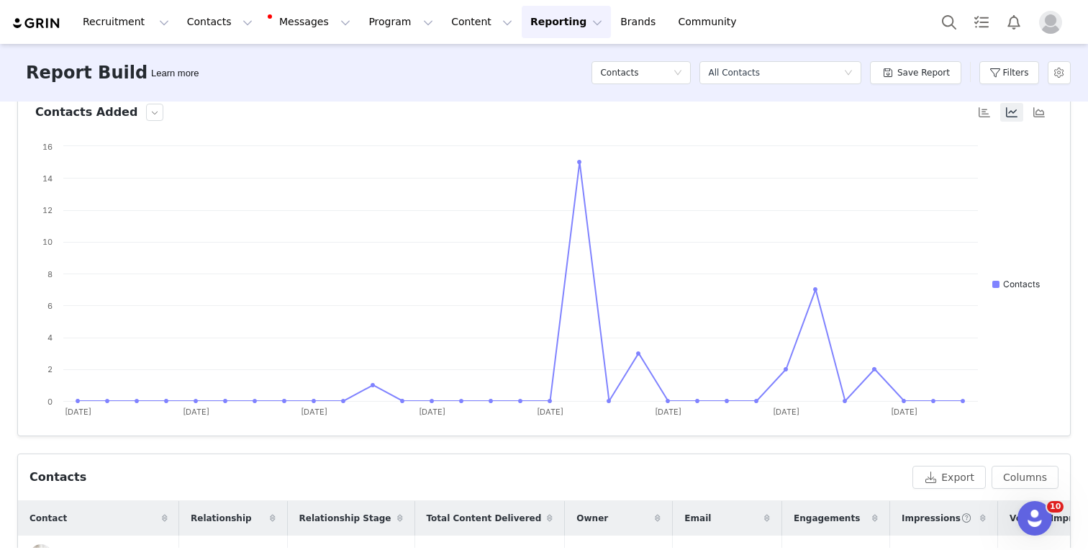
scroll to position [174, 0]
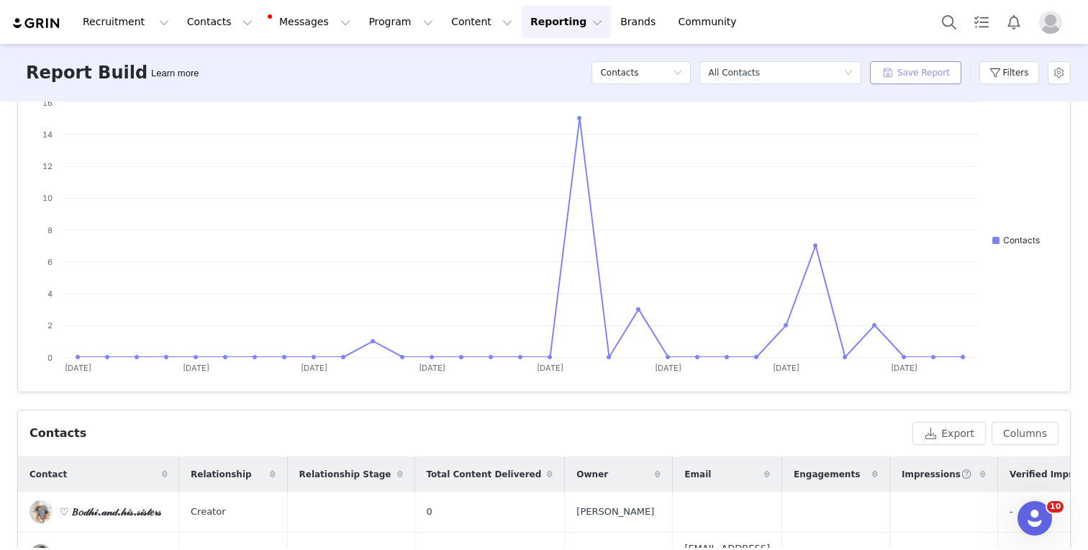
click at [883, 66] on button "Save Report" at bounding box center [915, 72] width 91 height 23
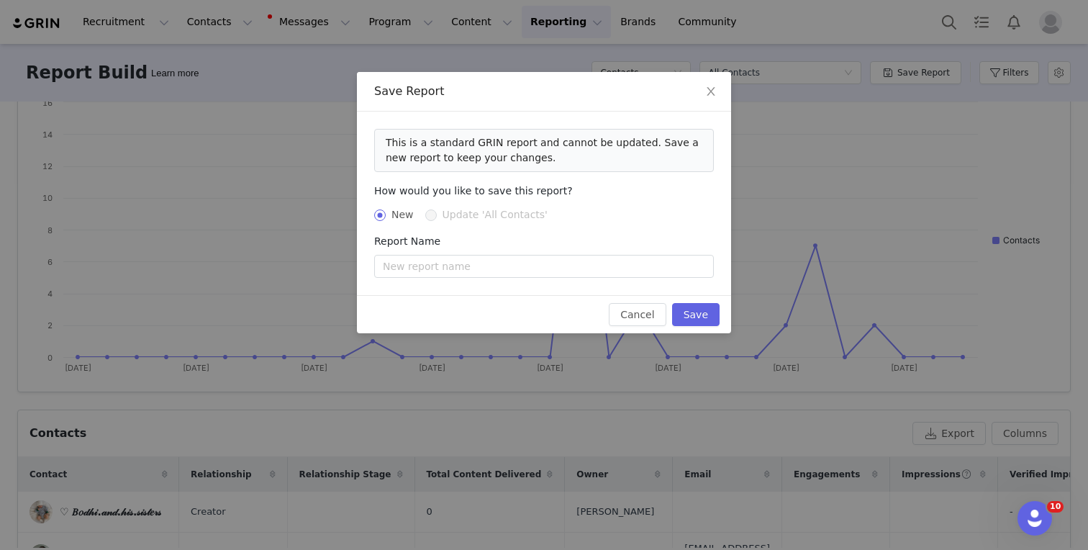
click at [1002, 81] on div "Save Report This is a standard GRIN report and cannot be updated. Save a new re…" at bounding box center [544, 275] width 1088 height 550
click at [879, 51] on div "Save Report This is a standard GRIN report and cannot be updated. Save a new re…" at bounding box center [544, 275] width 1088 height 550
click at [700, 93] on span "Close" at bounding box center [711, 92] width 40 height 40
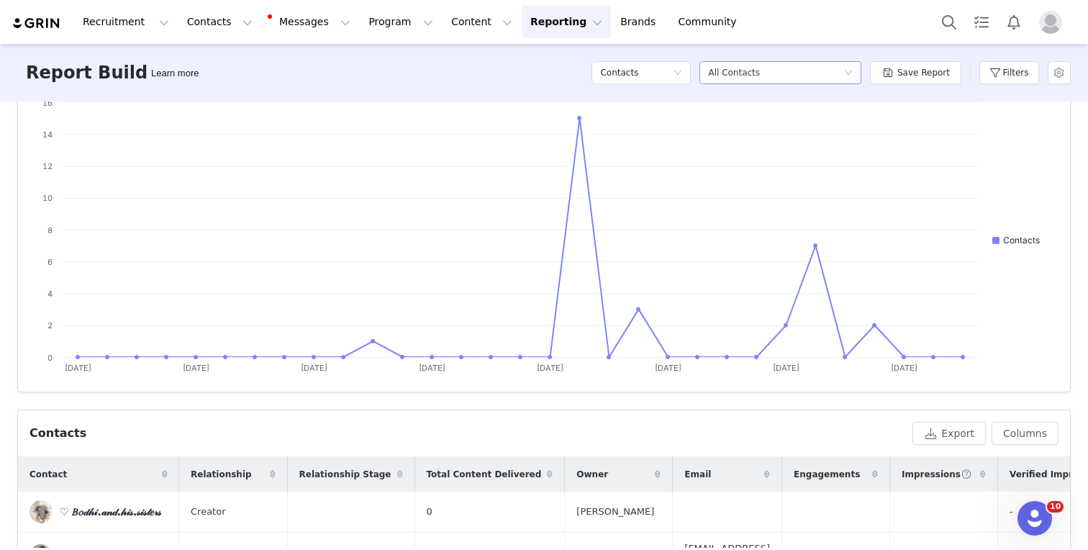
click at [782, 70] on div "Select a report All Contacts" at bounding box center [775, 73] width 135 height 22
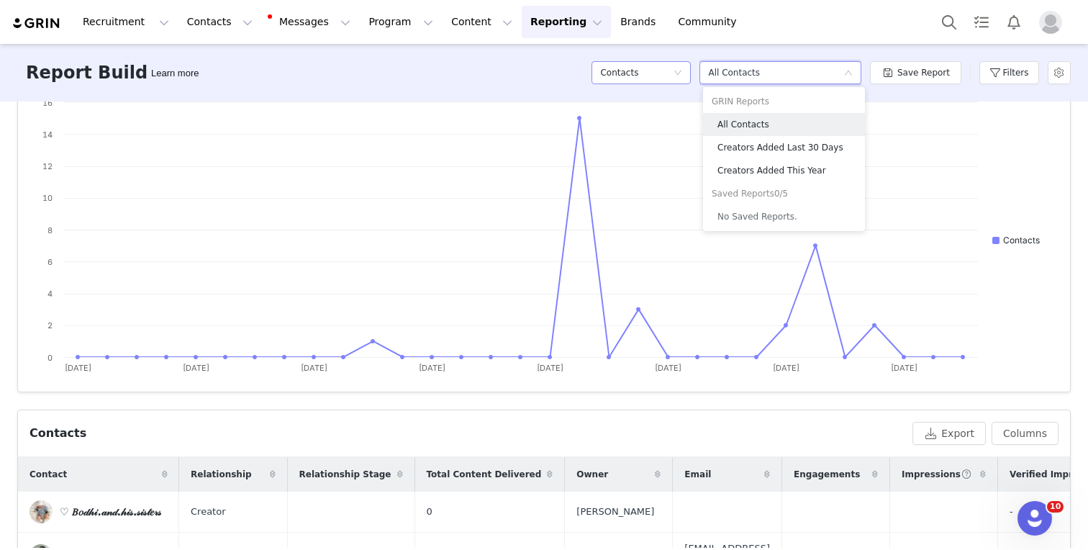
click at [678, 76] on icon "icon: down" at bounding box center [677, 72] width 9 height 9
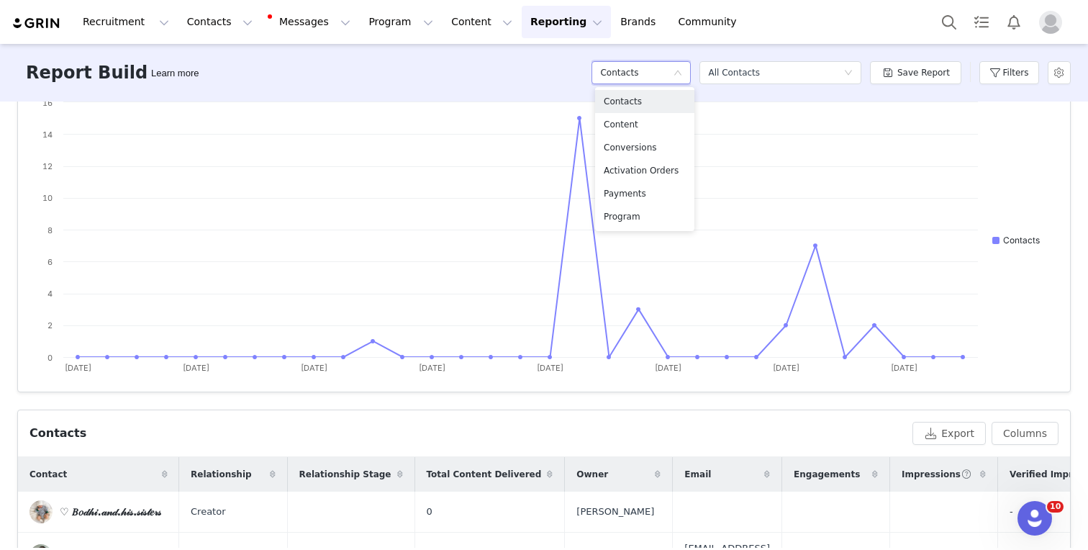
click at [678, 76] on icon "icon: down" at bounding box center [677, 72] width 9 height 9
click at [532, 22] on button "Reporting Reporting" at bounding box center [566, 22] width 89 height 32
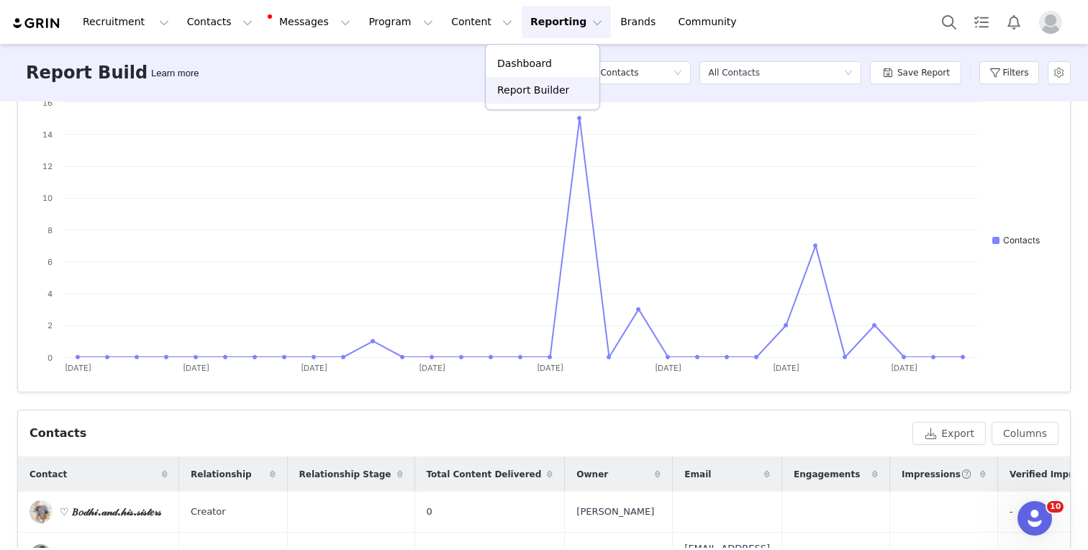
click at [522, 90] on p "Report Builder" at bounding box center [533, 90] width 72 height 15
click at [542, 25] on button "Reporting Reporting" at bounding box center [566, 22] width 89 height 32
click at [547, 84] on p "Report Builder" at bounding box center [533, 90] width 72 height 15
click at [1001, 66] on button "Filters" at bounding box center [1009, 72] width 60 height 23
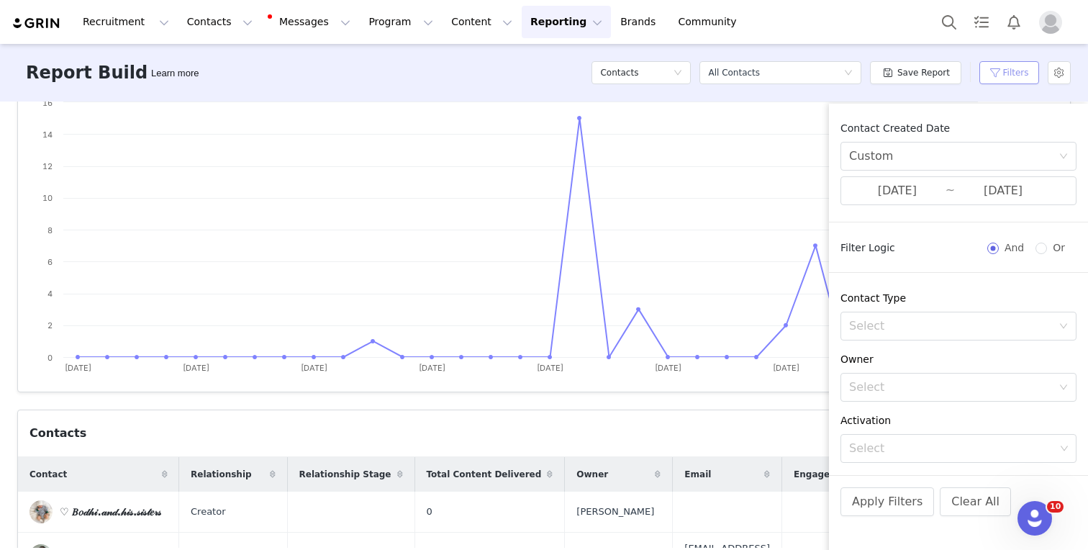
click at [1002, 65] on button "Filters" at bounding box center [1009, 72] width 60 height 23
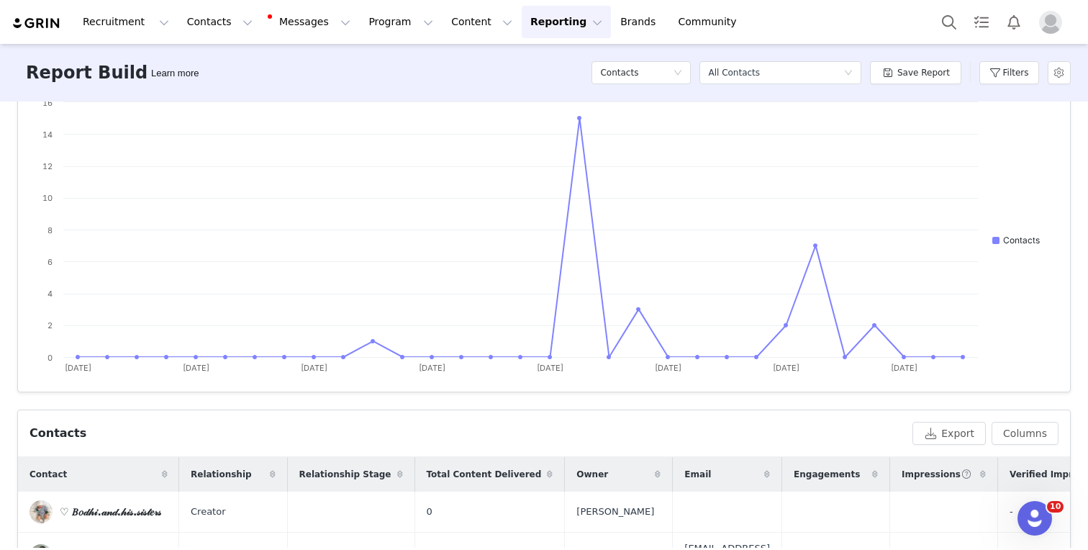
click at [53, 22] on img at bounding box center [37, 24] width 50 height 14
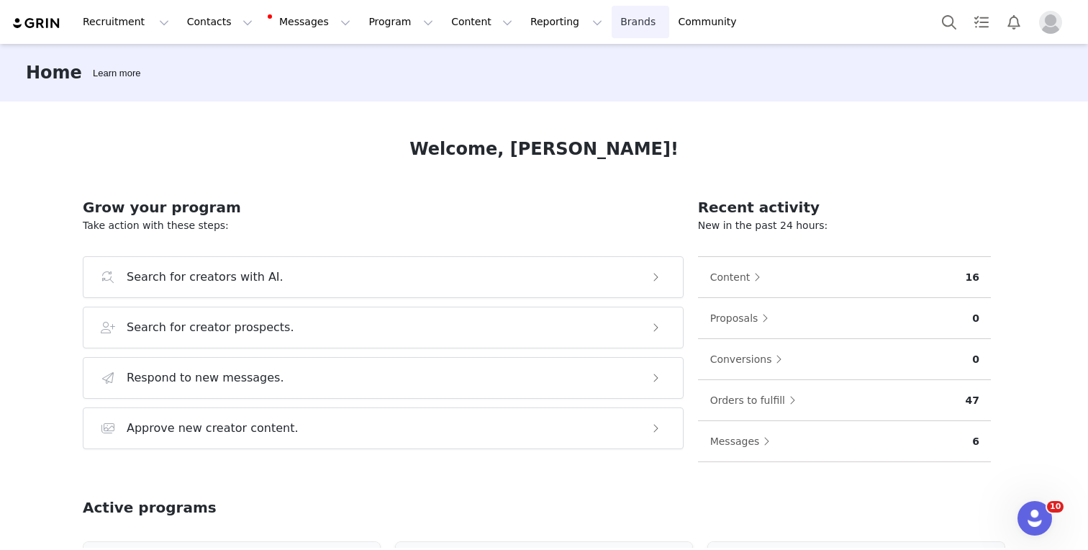
click at [611, 19] on link "Brands Brands" at bounding box center [639, 22] width 57 height 32
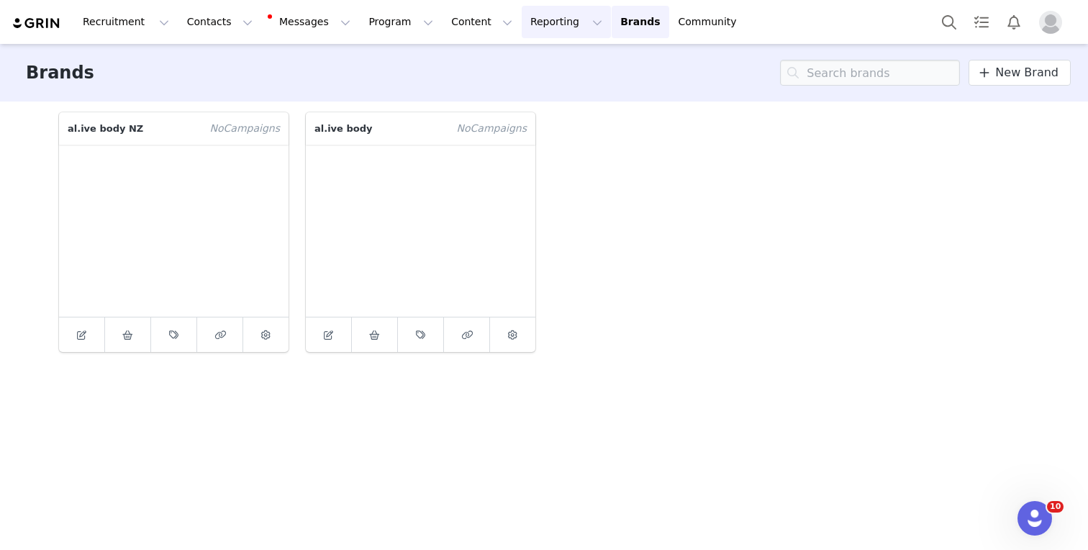
click at [535, 17] on button "Reporting Reporting" at bounding box center [566, 22] width 89 height 32
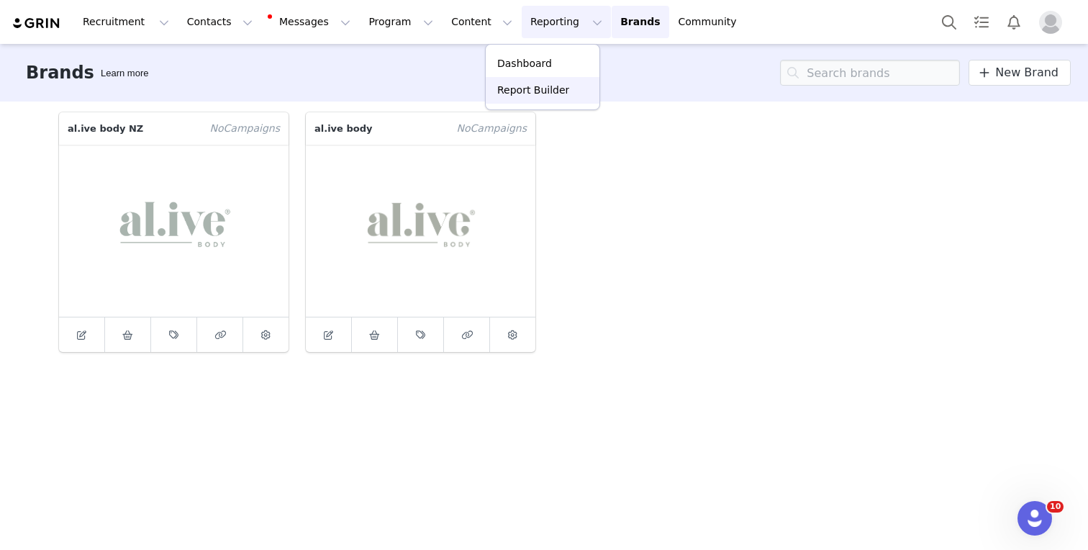
click at [534, 92] on p "Report Builder" at bounding box center [533, 90] width 72 height 15
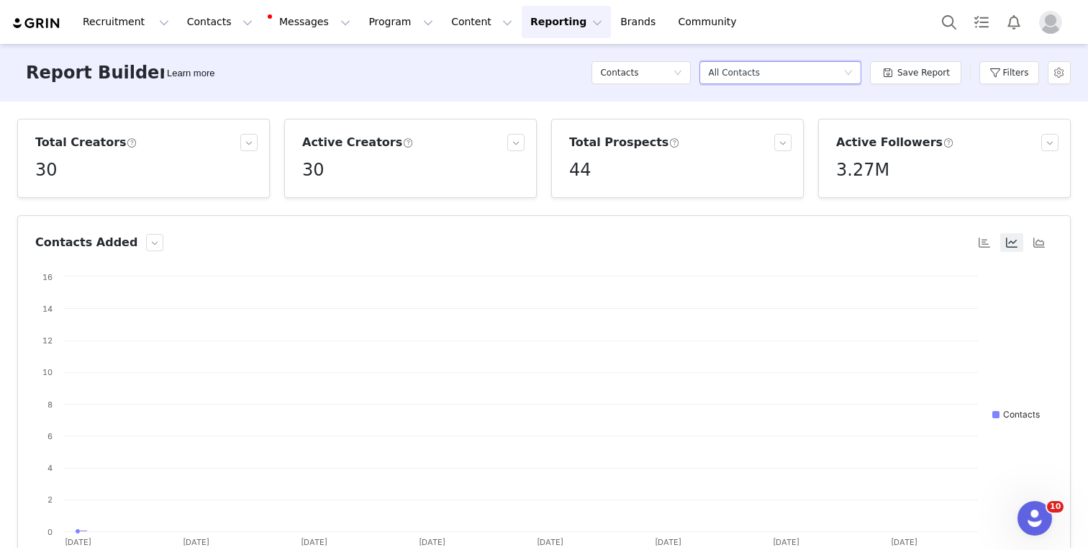
click at [811, 72] on div "Select a report All Contacts" at bounding box center [775, 73] width 135 height 22
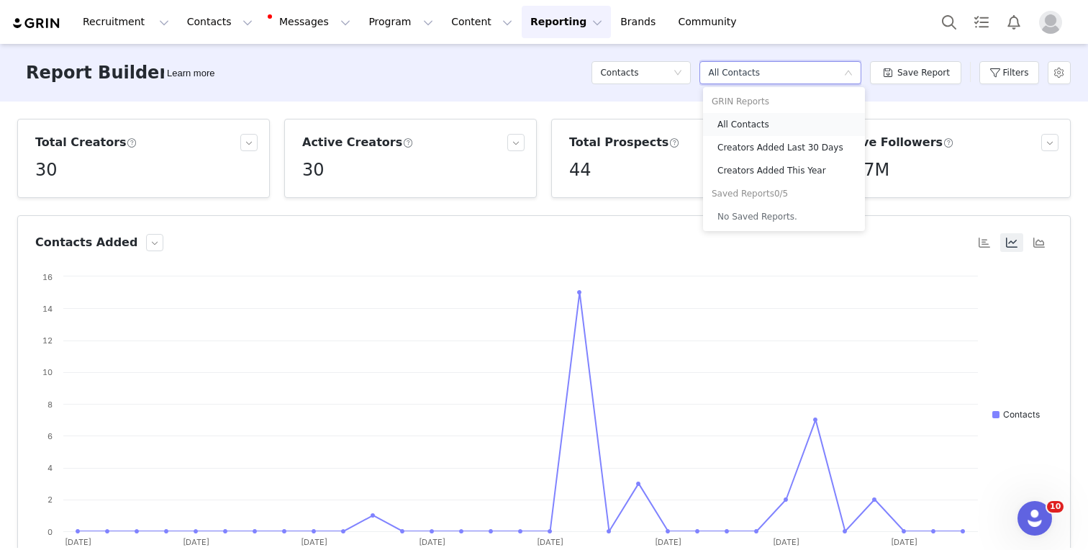
click at [737, 125] on h5 "All Contacts" at bounding box center [786, 125] width 139 height 16
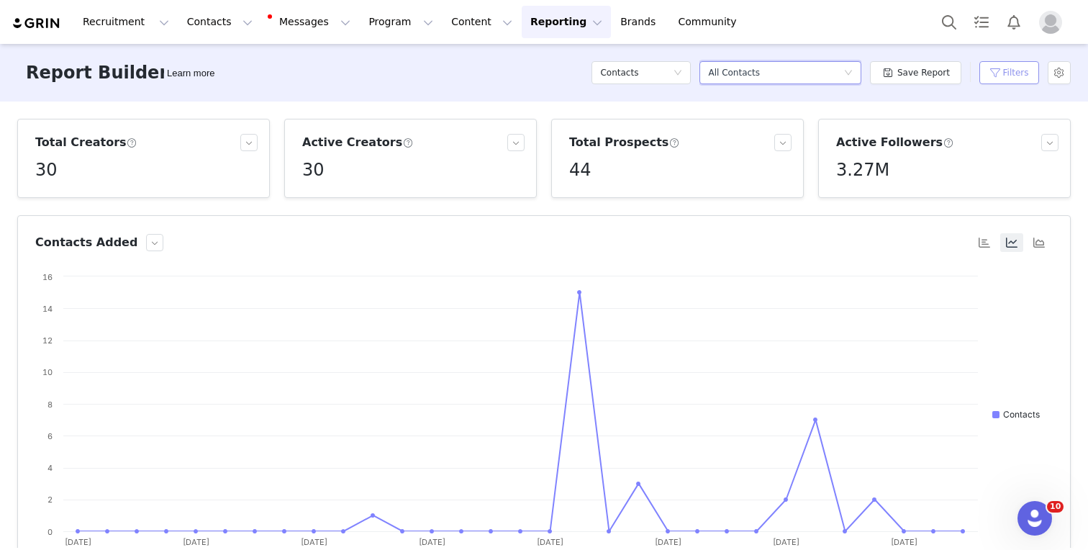
click at [995, 70] on button "Filters" at bounding box center [1009, 72] width 60 height 23
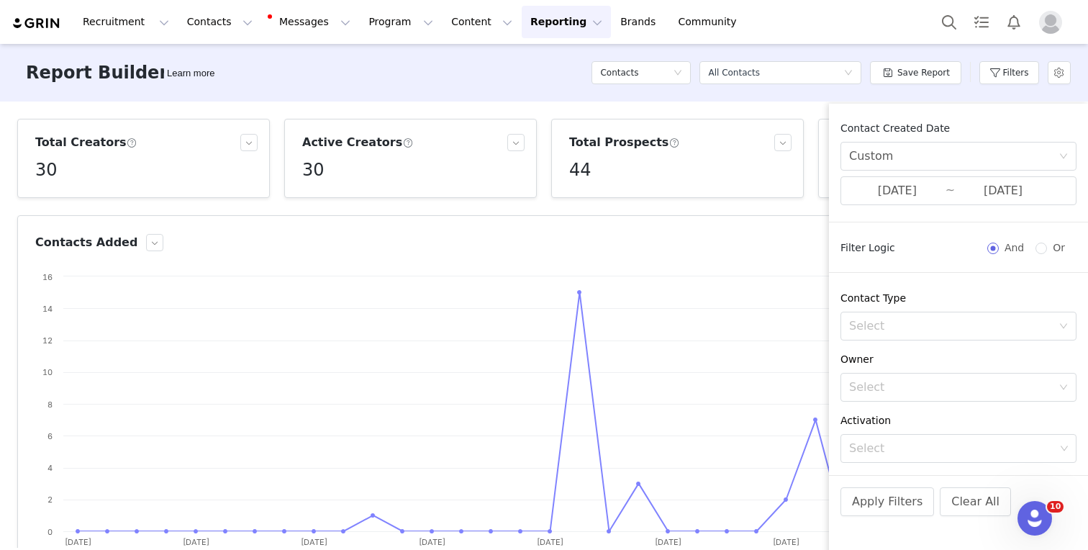
click at [779, 264] on article "Contacts Added Created with Highcharts 9.3.3 Chart title Contacts [DATE] [DATE]…" at bounding box center [543, 390] width 1053 height 351
click at [901, 194] on input "[DATE]" at bounding box center [897, 190] width 96 height 19
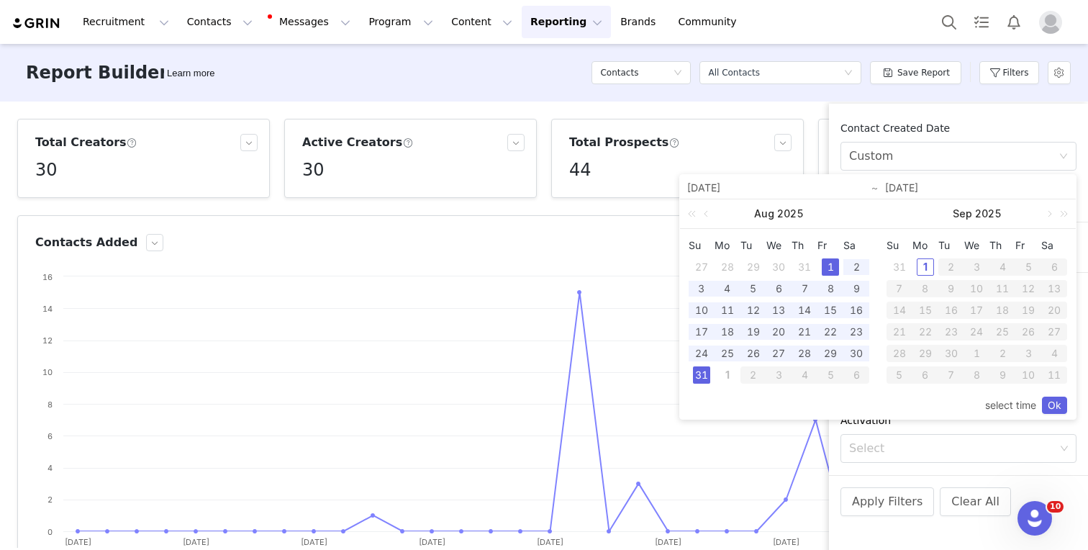
click at [816, 160] on div "Active Followers 3.27M" at bounding box center [944, 158] width 267 height 79
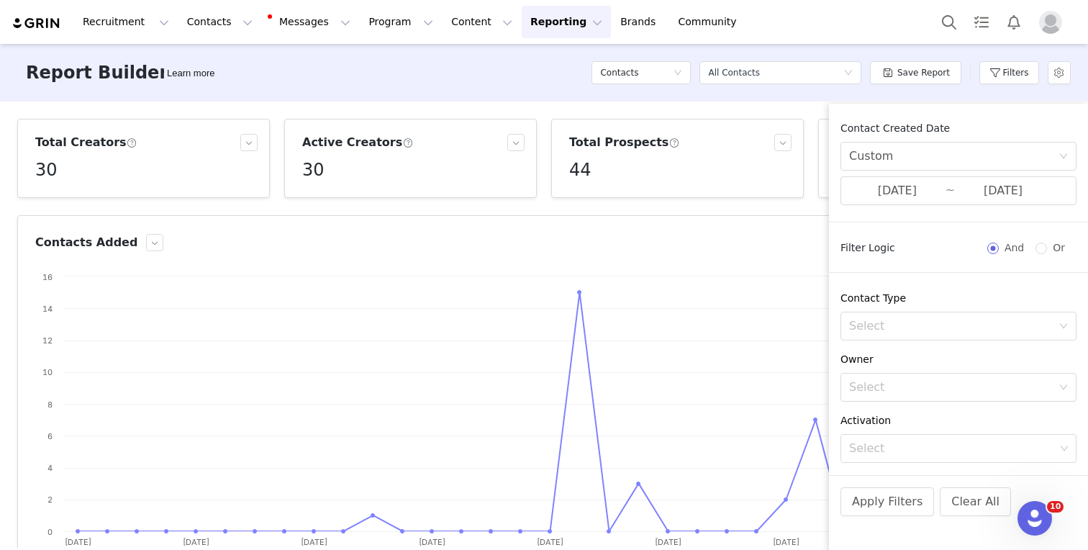
click at [901, 516] on div "Apply Filters Clear All" at bounding box center [958, 521] width 259 height 92
click at [893, 506] on button "Apply Filters" at bounding box center [887, 501] width 94 height 29
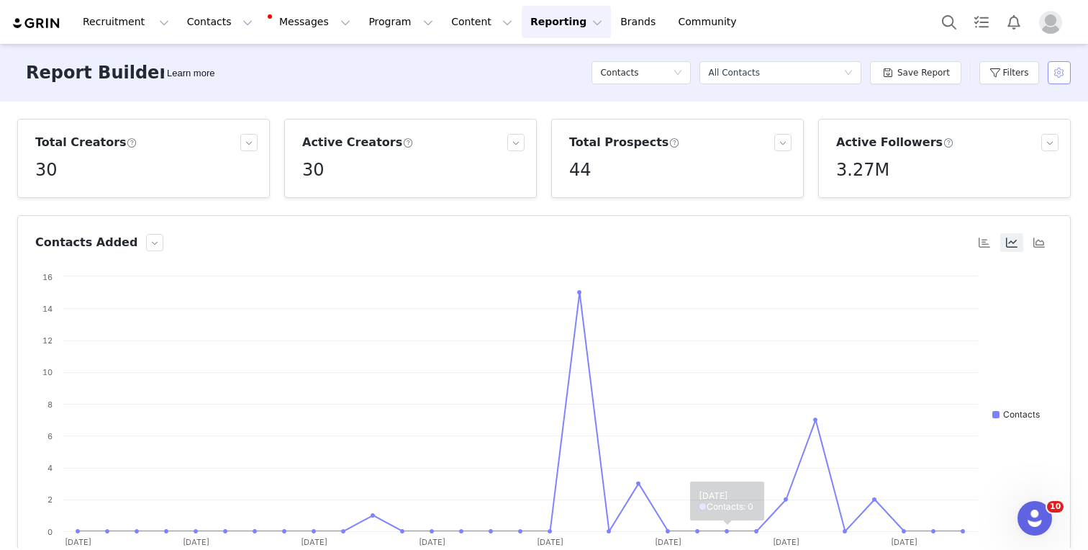
click at [1060, 78] on button "button" at bounding box center [1058, 72] width 23 height 23
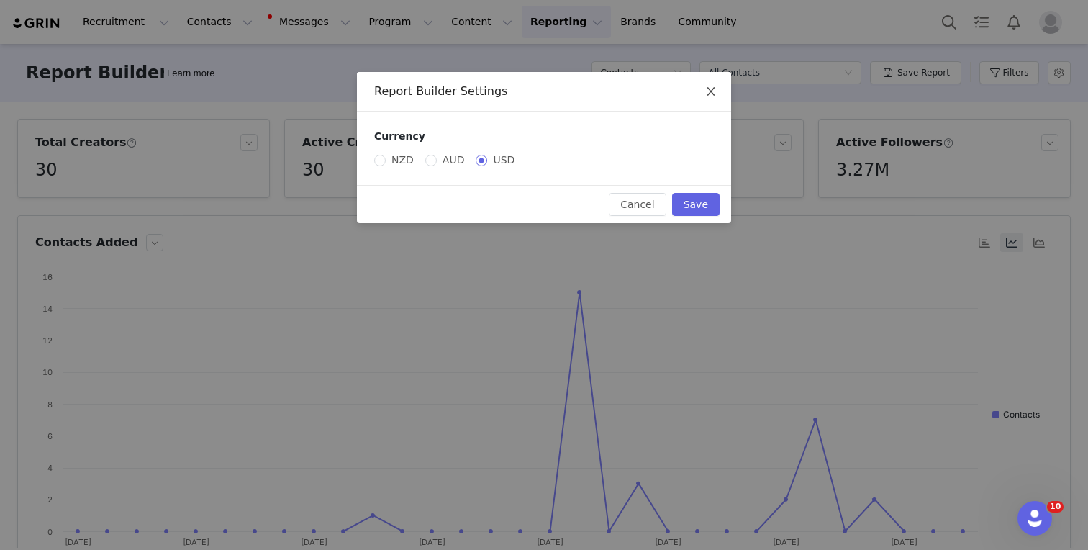
click at [706, 95] on icon "icon: close" at bounding box center [711, 92] width 12 height 12
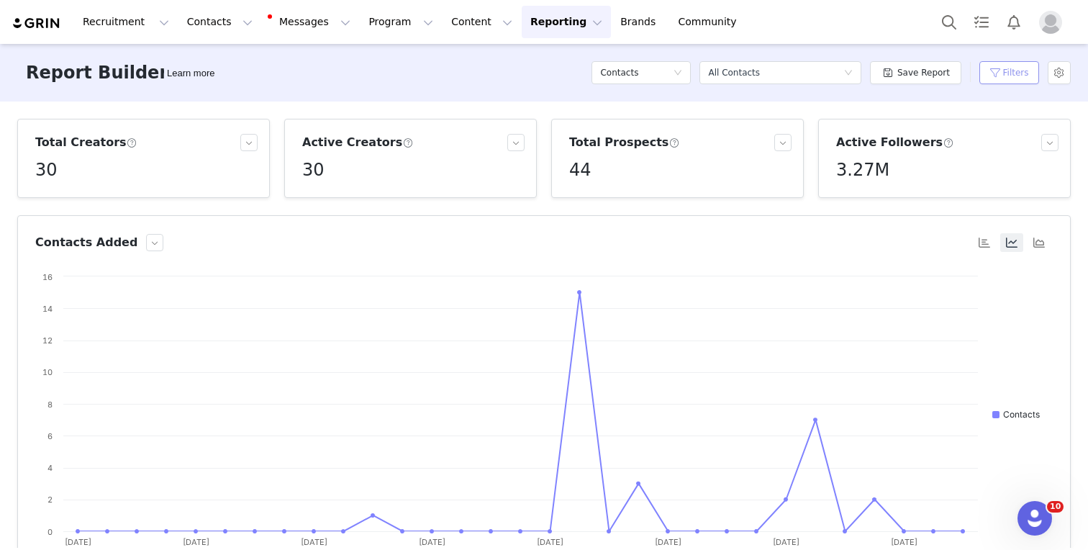
click at [1002, 77] on button "Filters" at bounding box center [1009, 72] width 60 height 23
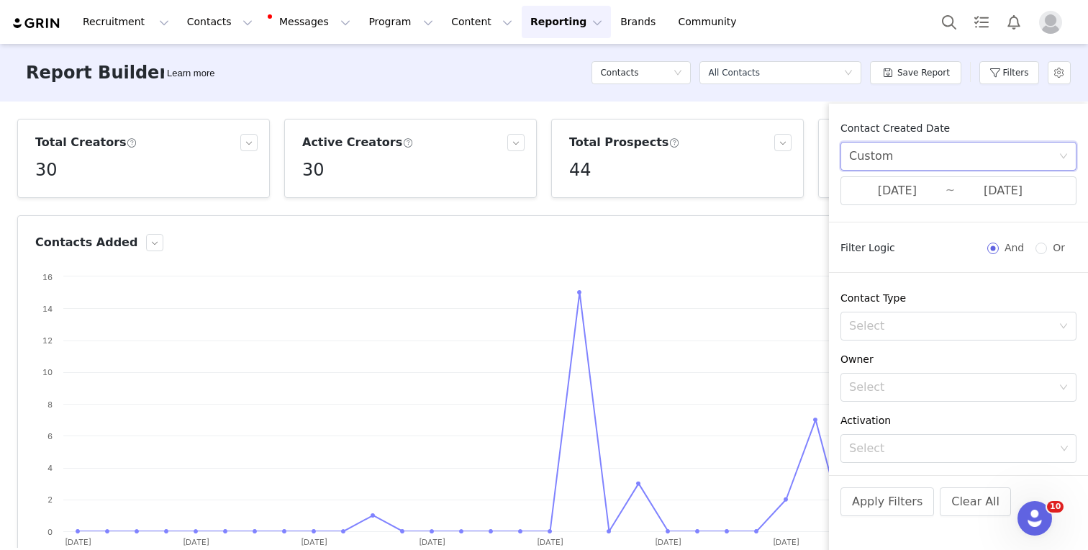
click at [926, 152] on div "Custom" at bounding box center [953, 155] width 209 height 27
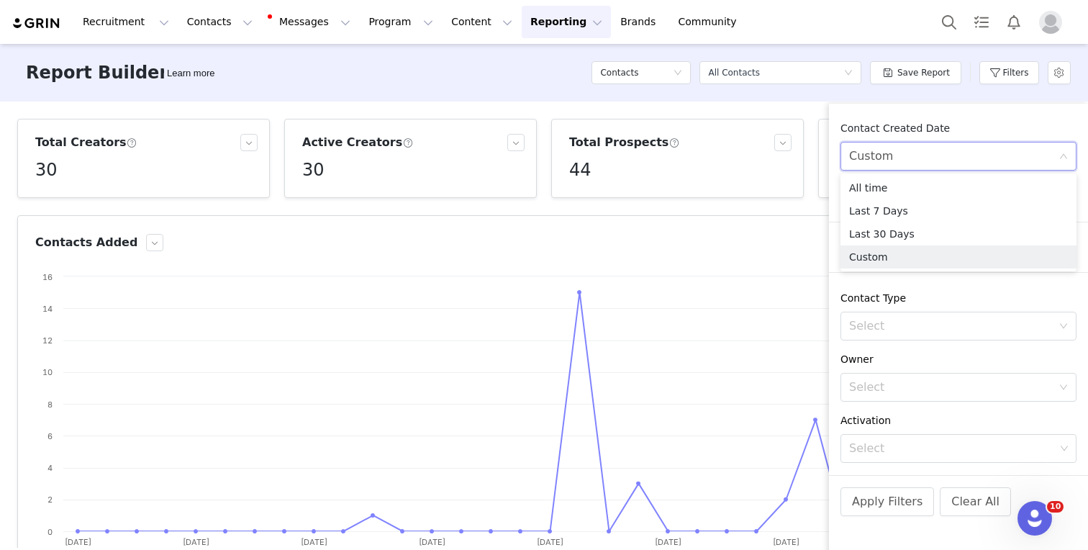
click at [919, 150] on div "Custom" at bounding box center [953, 155] width 209 height 27
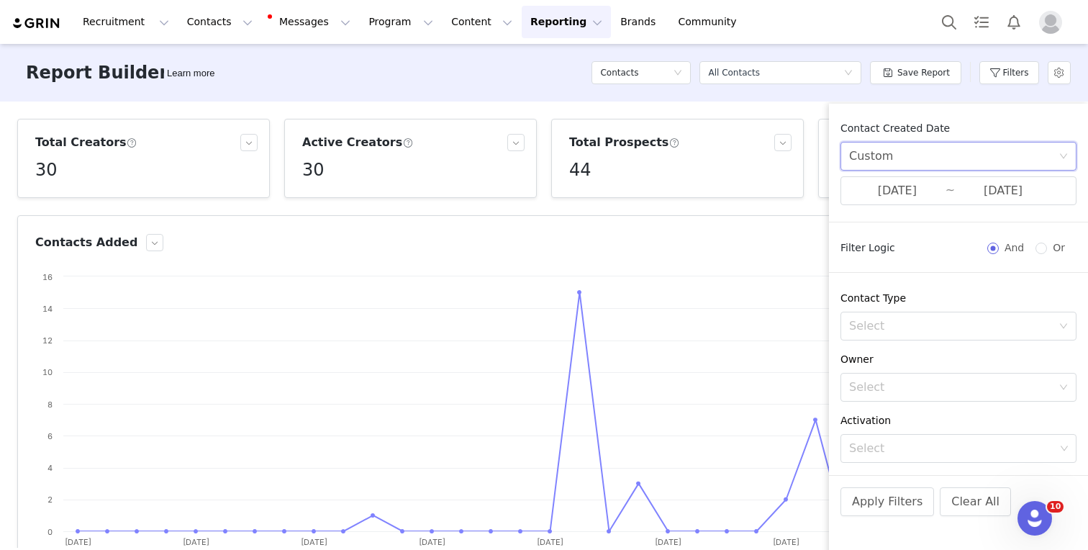
click at [868, 72] on div "Contacts Select a report All Contacts Save Report Filters" at bounding box center [830, 72] width 479 height 43
click at [847, 68] on icon "icon: down" at bounding box center [848, 72] width 9 height 9
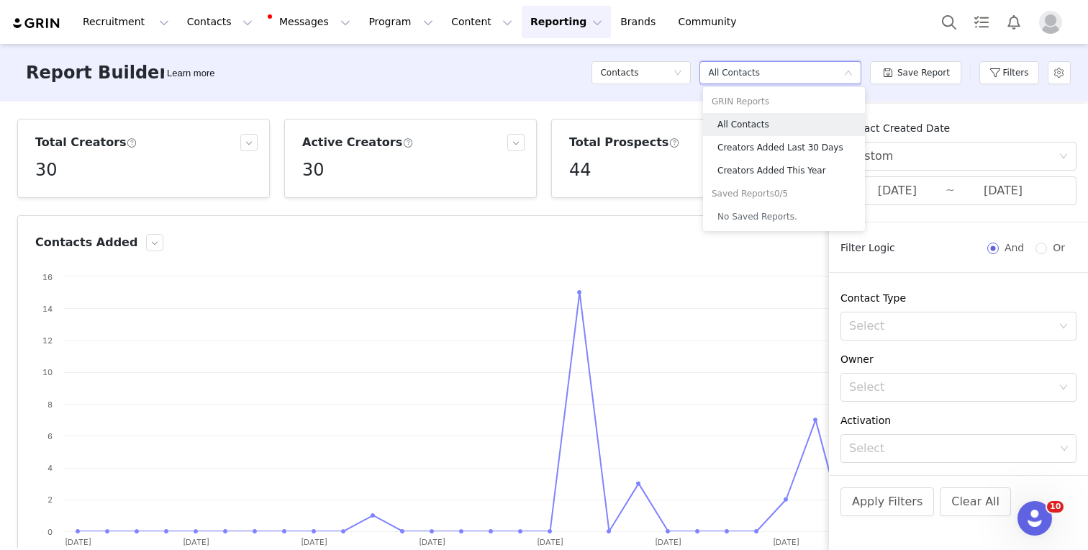
click at [745, 216] on h5 "No Saved Reports." at bounding box center [786, 217] width 139 height 16
click at [750, 211] on h5 "No Saved Reports." at bounding box center [786, 217] width 139 height 16
click at [755, 223] on h5 "No Saved Reports." at bounding box center [786, 217] width 139 height 16
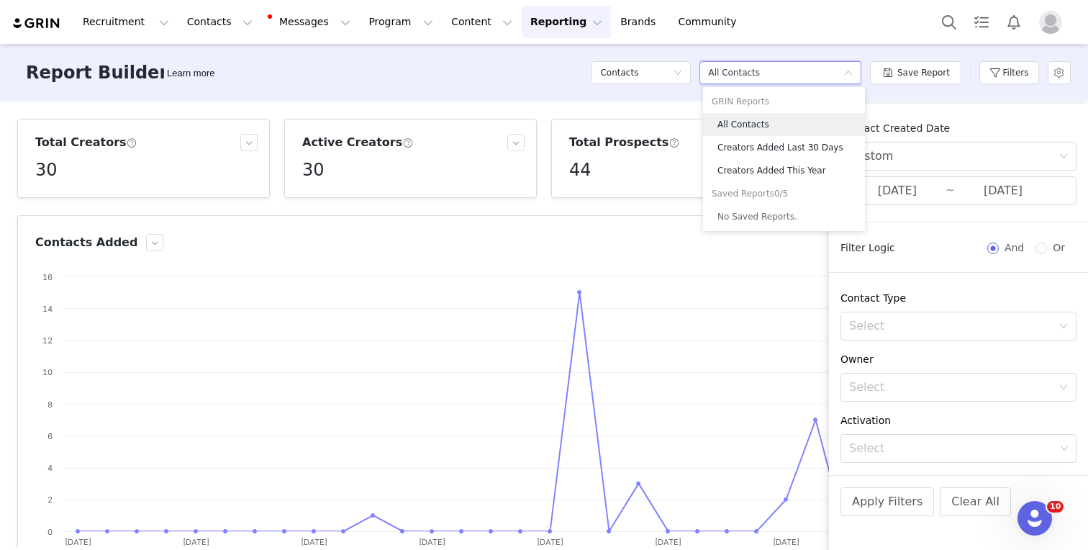
click at [755, 223] on h5 "No Saved Reports." at bounding box center [786, 217] width 139 height 16
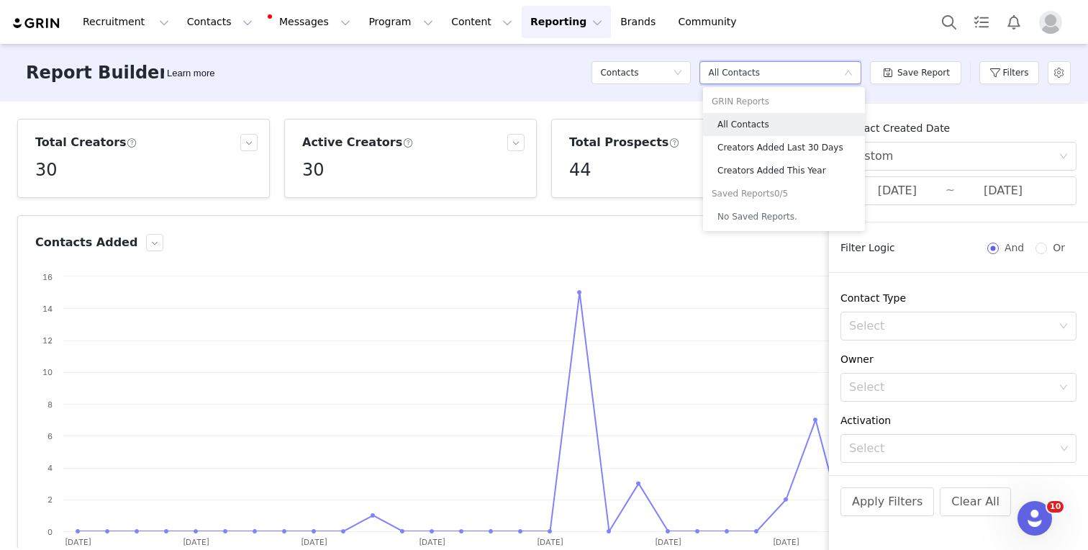
click at [755, 223] on h5 "No Saved Reports." at bounding box center [786, 217] width 139 height 16
click at [48, 20] on img at bounding box center [37, 24] width 50 height 14
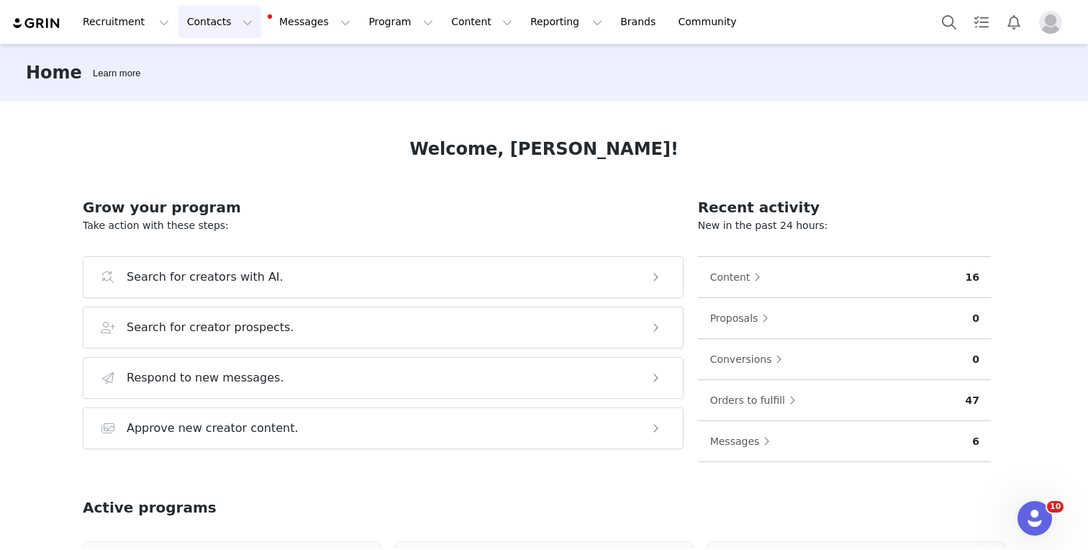
click at [209, 30] on button "Contacts Contacts" at bounding box center [219, 22] width 83 height 32
click at [208, 83] on p "Prospects" at bounding box center [204, 90] width 48 height 15
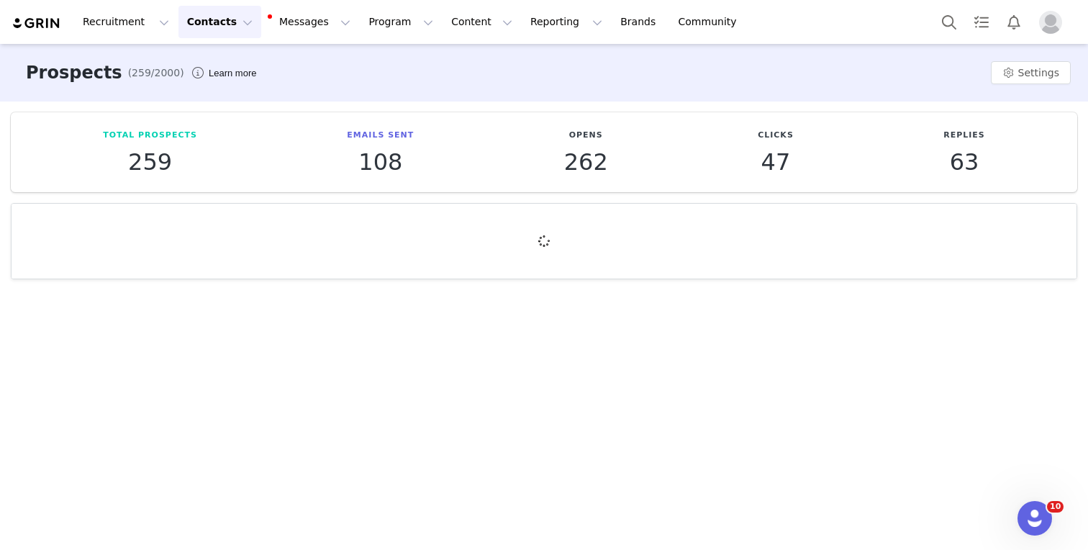
click at [212, 21] on button "Contacts Contacts" at bounding box center [219, 22] width 83 height 32
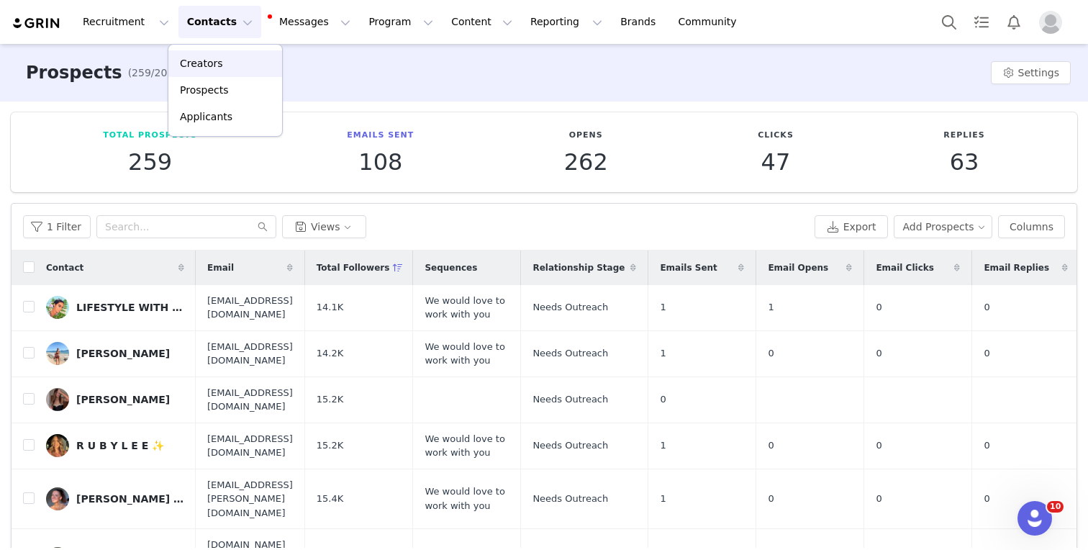
click at [211, 55] on link "Creators" at bounding box center [225, 63] width 114 height 27
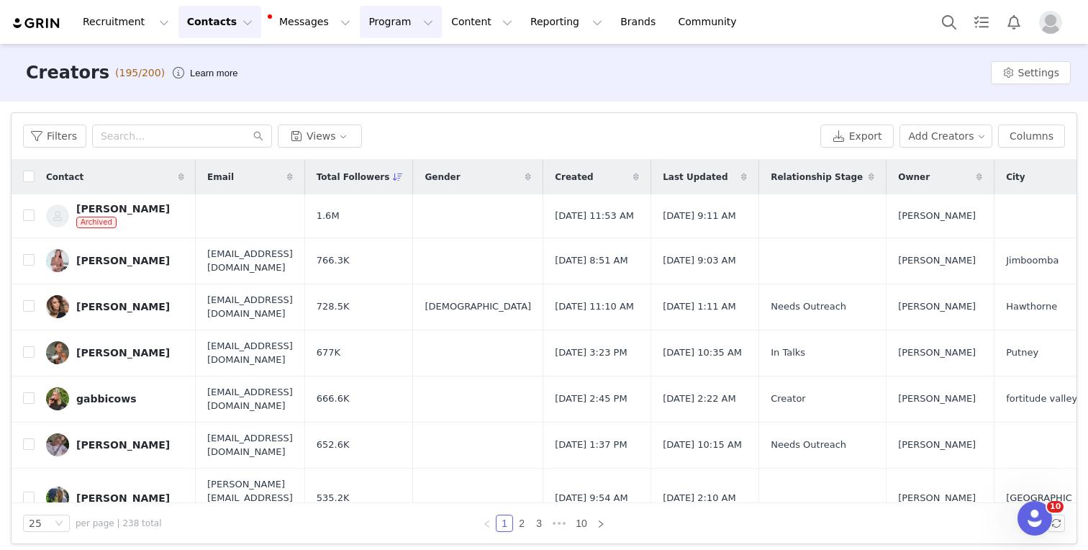
click at [360, 28] on button "Program Program" at bounding box center [401, 22] width 82 height 32
click at [362, 47] on div "Activations Partnerships Payments Affiliates" at bounding box center [394, 103] width 115 height 119
click at [362, 57] on p "Activations" at bounding box center [376, 63] width 55 height 15
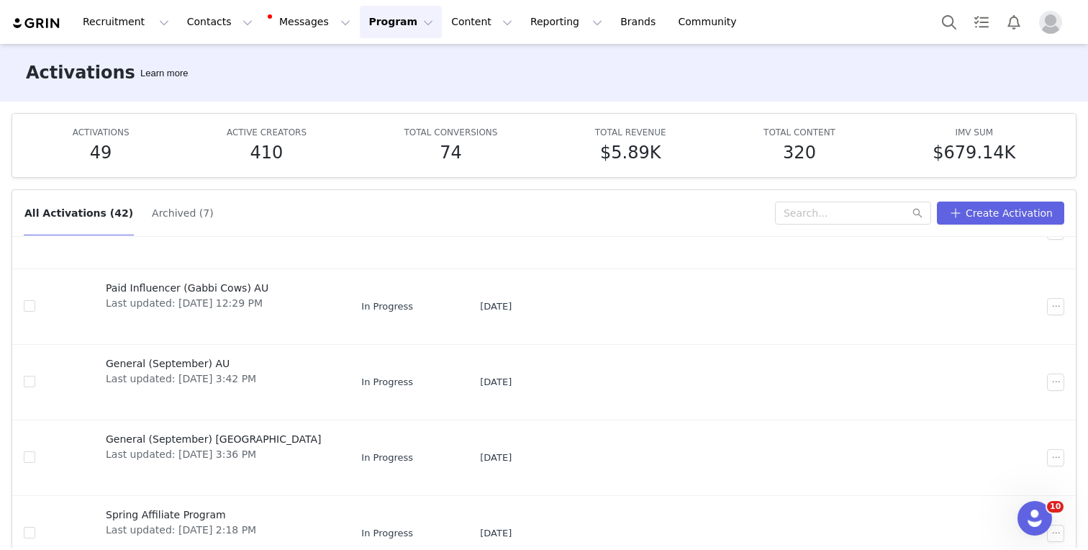
scroll to position [76, 0]
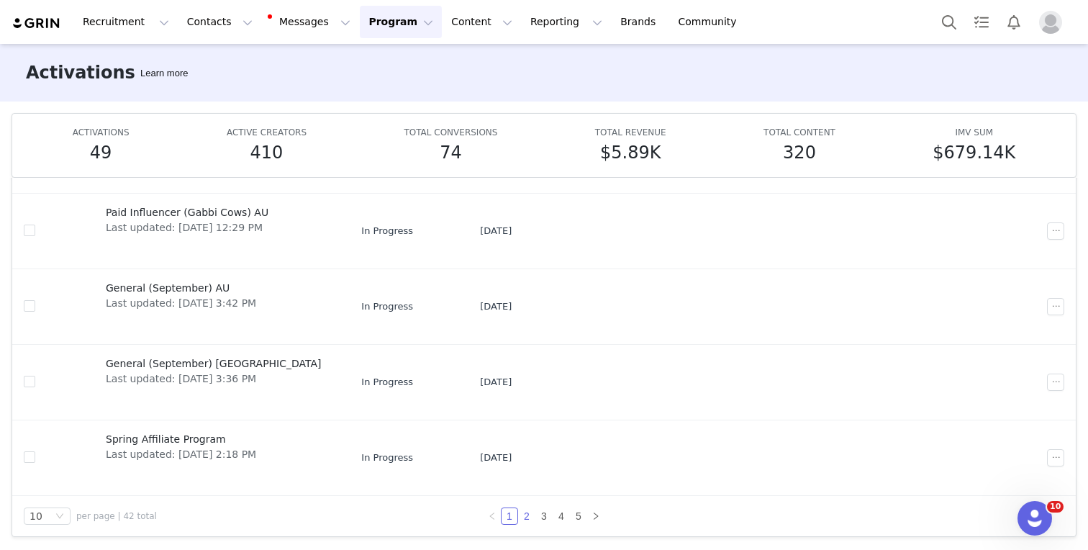
click at [528, 521] on link "2" at bounding box center [527, 516] width 16 height 16
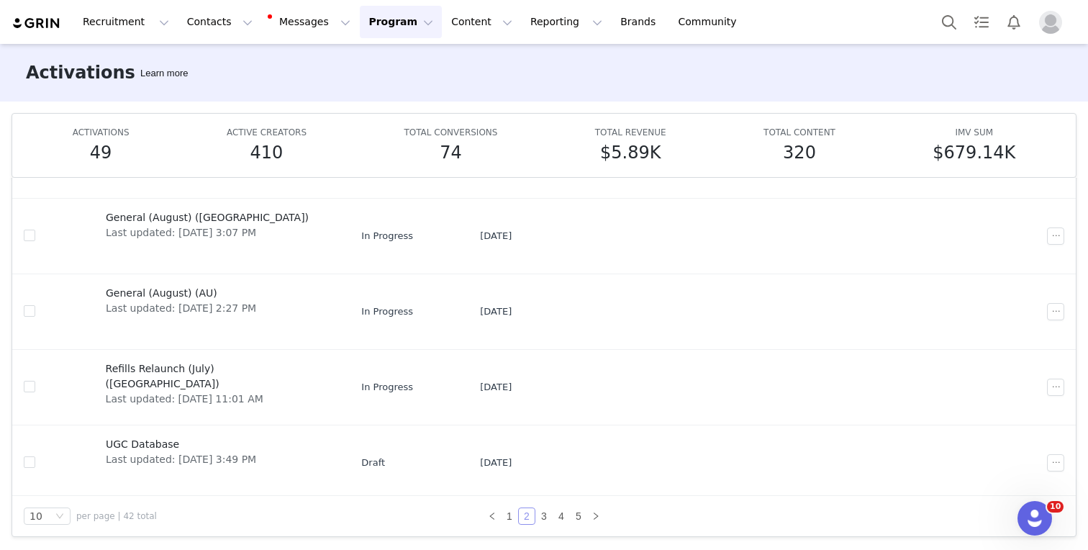
scroll to position [456, 0]
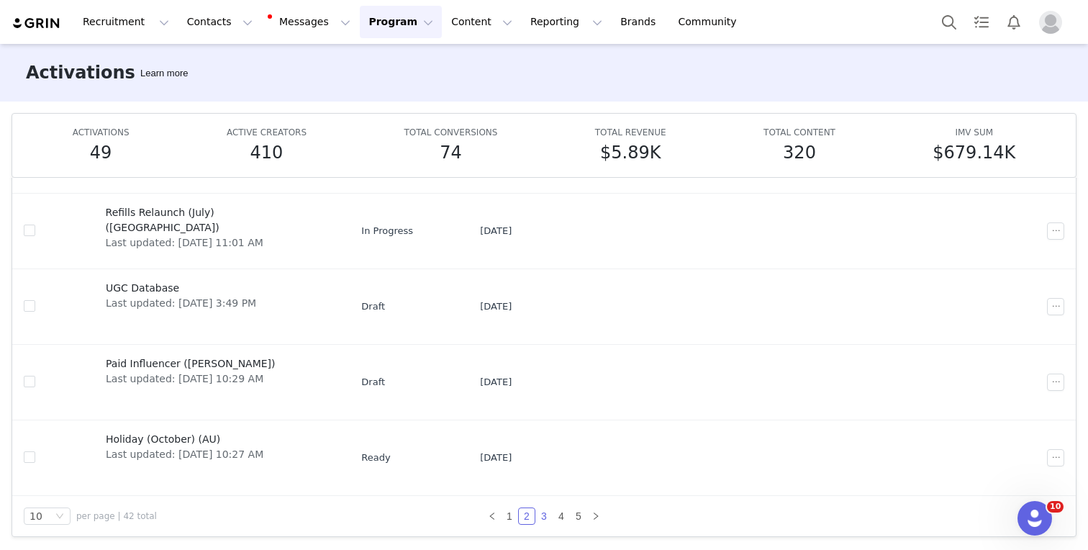
click at [547, 517] on link "3" at bounding box center [544, 516] width 16 height 16
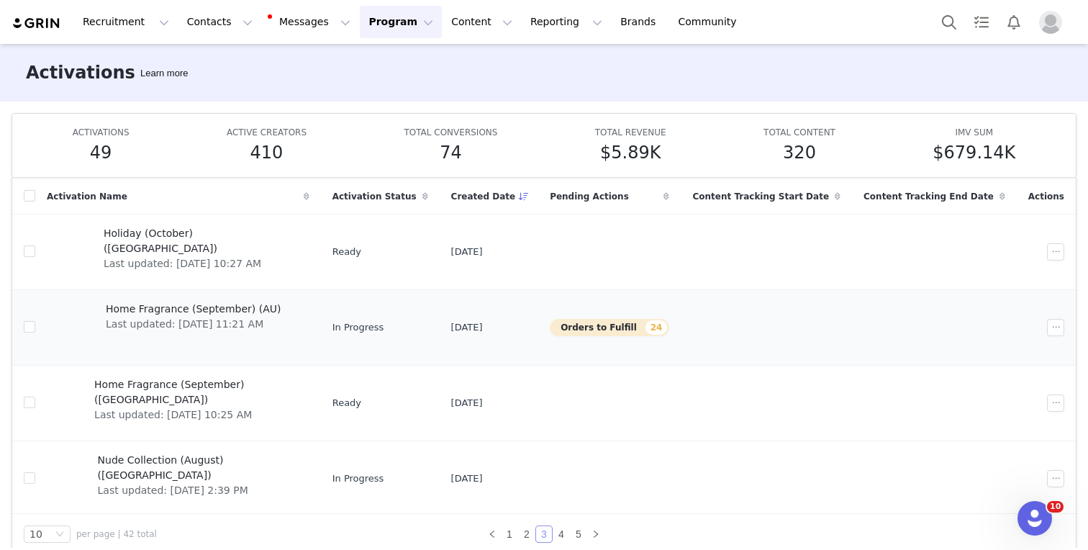
scroll to position [50, 0]
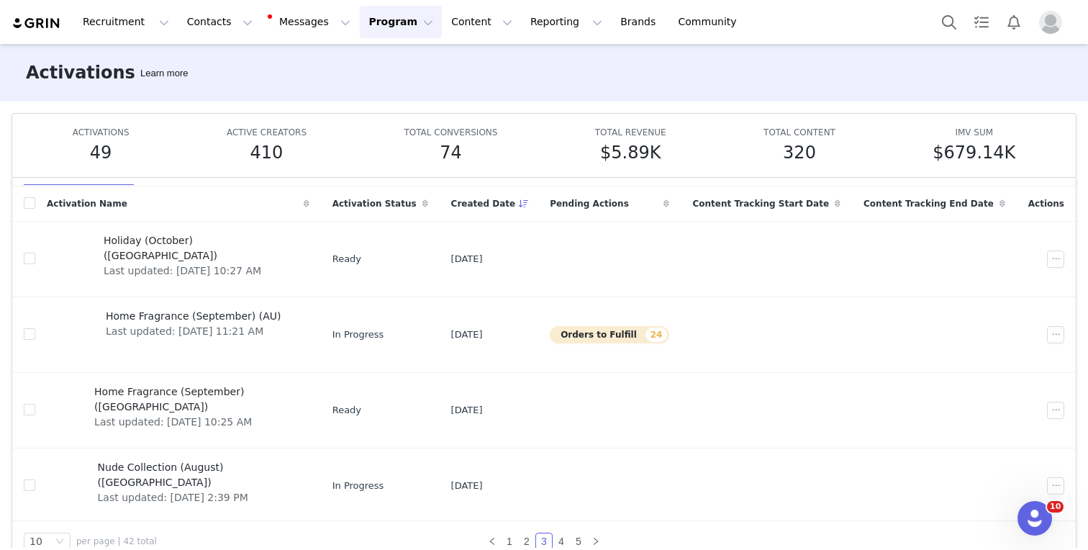
click at [45, 22] on img at bounding box center [37, 24] width 50 height 14
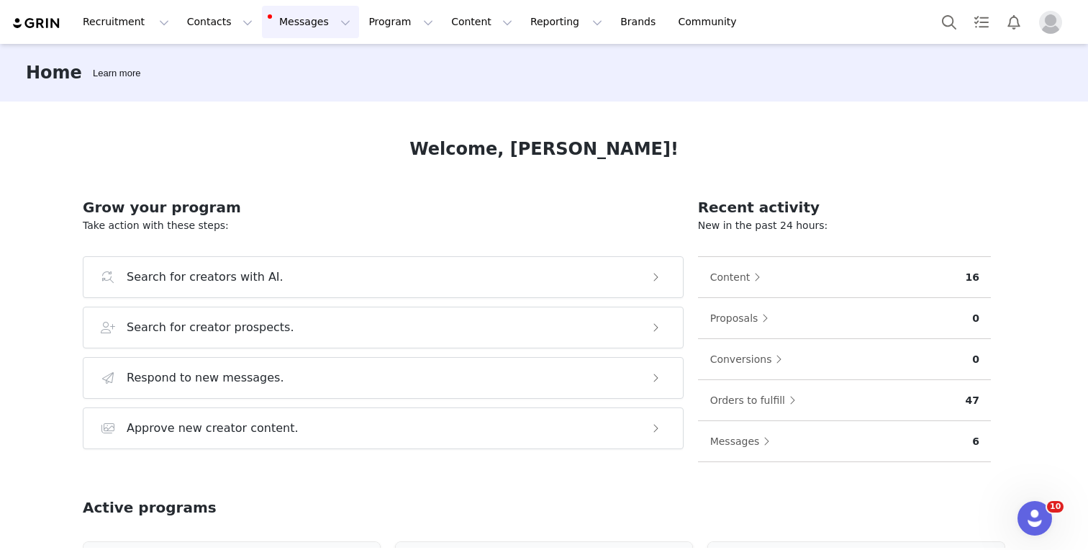
click at [297, 17] on button "Messages Messages" at bounding box center [310, 22] width 97 height 32
